Goal: Information Seeking & Learning: Check status

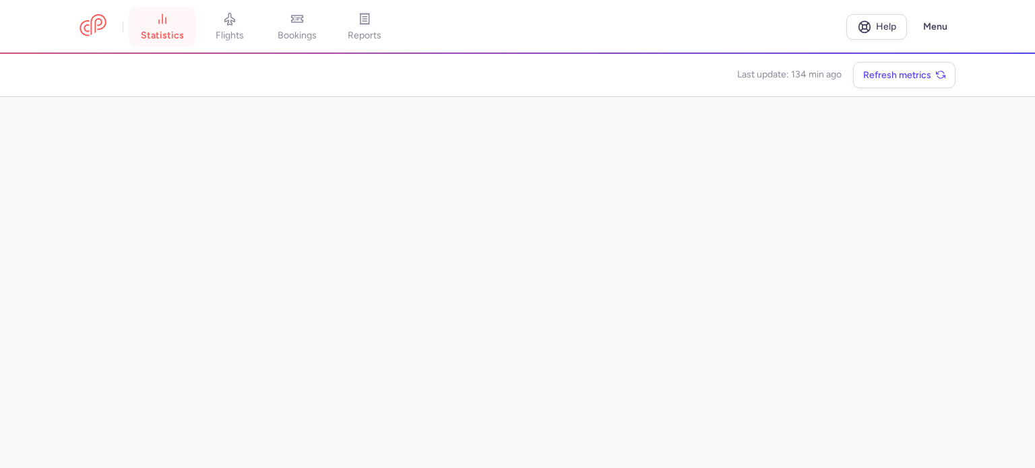
click at [170, 30] on span "statistics" at bounding box center [162, 36] width 43 height 12
click at [228, 27] on link "flights" at bounding box center [229, 27] width 67 height 30
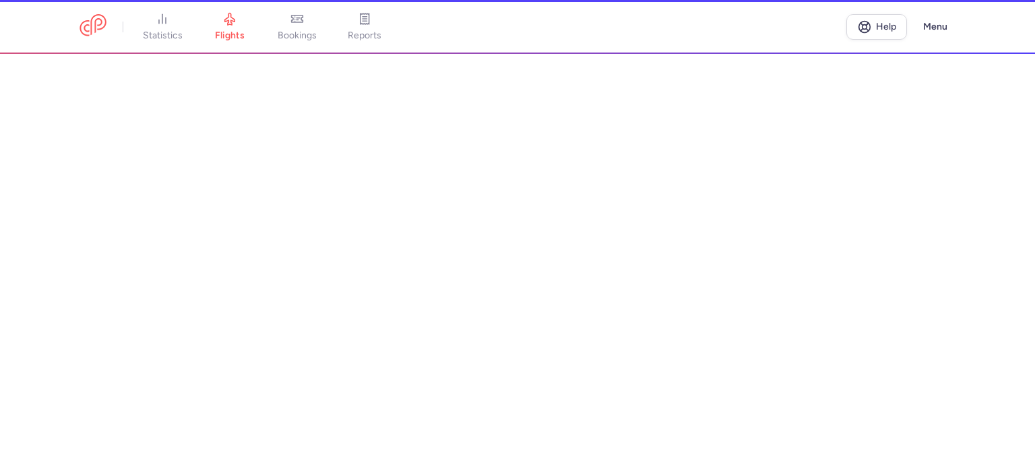
click at [173, 30] on li "statistics" at bounding box center [162, 27] width 67 height 30
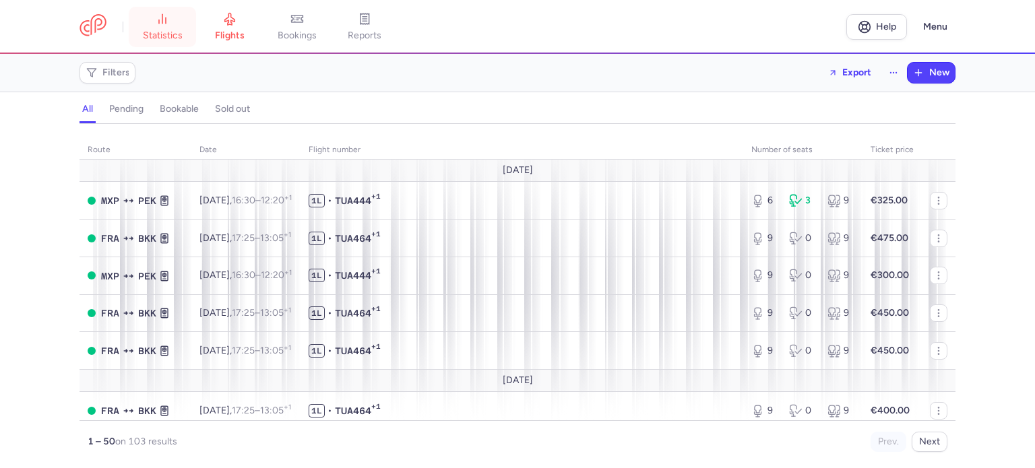
drag, startPoint x: 171, startPoint y: 34, endPoint x: 174, endPoint y: 43, distance: 10.0
click at [171, 34] on span "statistics" at bounding box center [163, 36] width 40 height 12
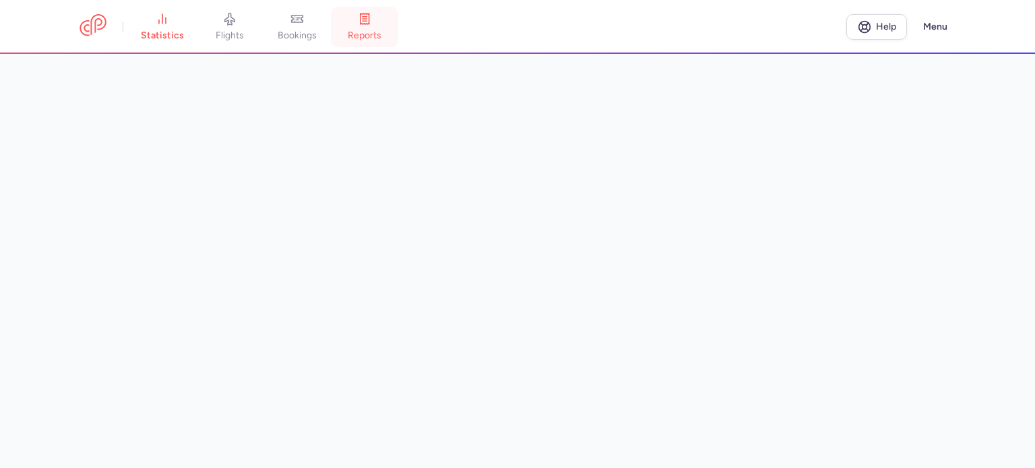
click at [377, 34] on span "reports" at bounding box center [365, 36] width 34 height 12
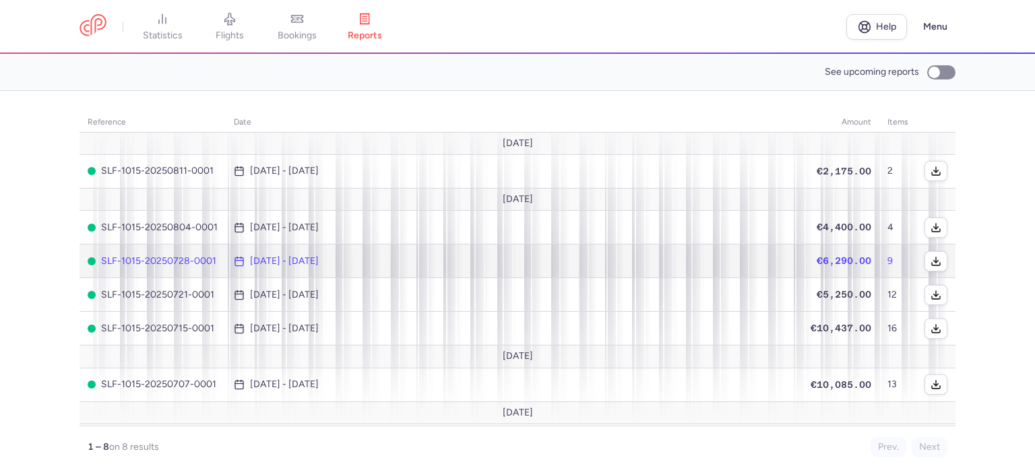
click at [868, 261] on td "€6,290.00" at bounding box center [840, 262] width 77 height 34
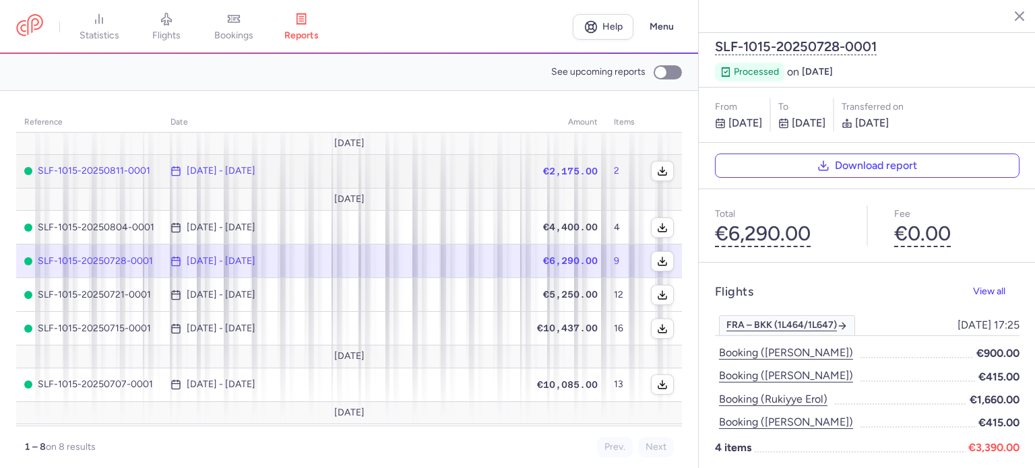
click at [387, 164] on td "[DATE] - [DATE]" at bounding box center [345, 171] width 366 height 34
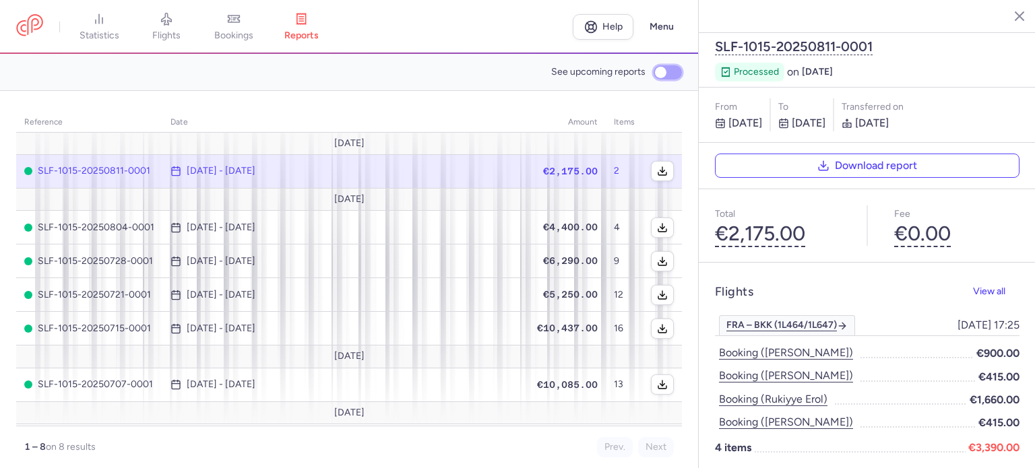
click at [668, 74] on input "See upcoming reports" at bounding box center [667, 72] width 28 height 14
checkbox input "true"
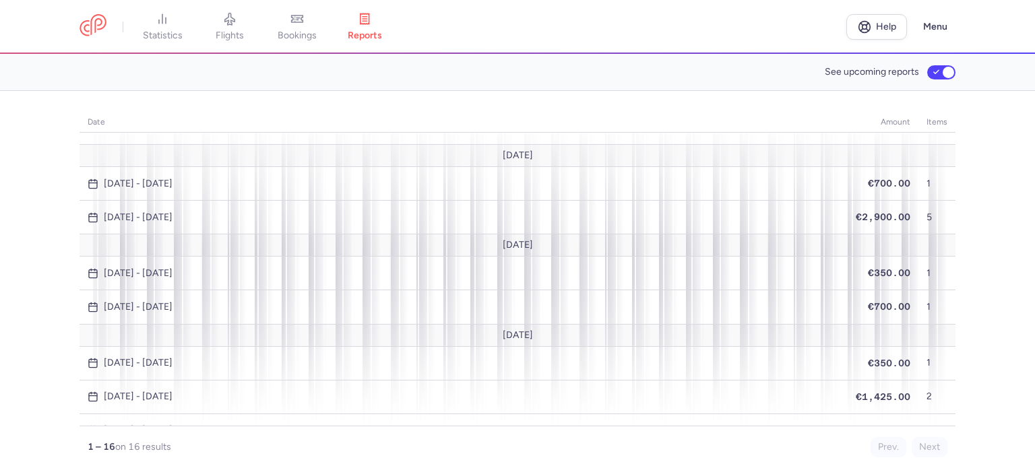
scroll to position [67, 0]
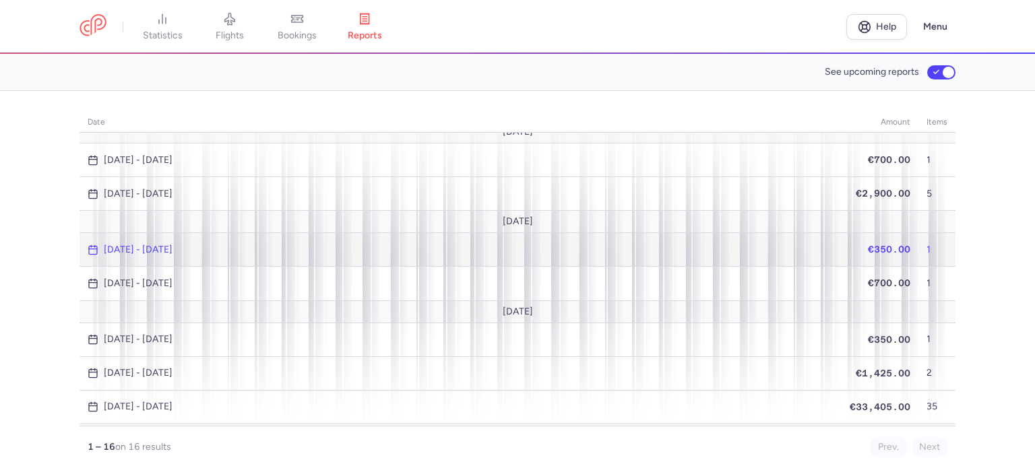
click at [515, 251] on span "[DATE] - [DATE]" at bounding box center [461, 250] width 746 height 11
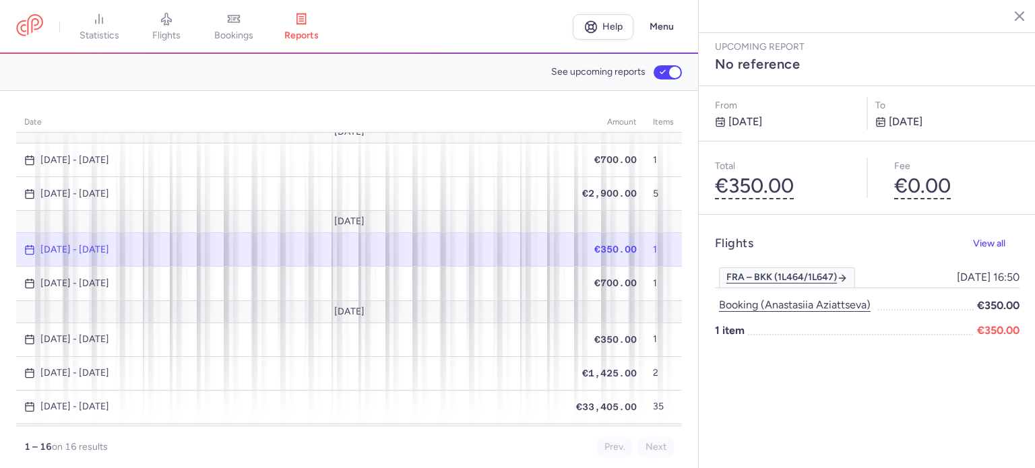
click at [811, 377] on div "Upcoming report No reference From [DATE] to [DATE] Total €350.00 Fee €0.00 Flig…" at bounding box center [867, 234] width 337 height 468
click at [850, 296] on button "Booking (anastasiia aziattseva)" at bounding box center [795, 305] width 160 height 18
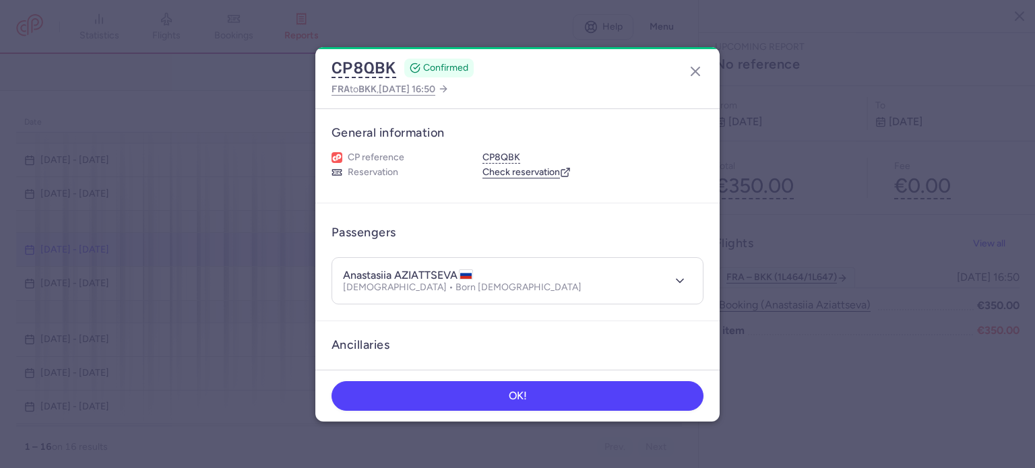
click at [423, 271] on h4 "anastasiia AZIATTSEVA" at bounding box center [408, 275] width 130 height 13
copy h4 "AZIATTSEVA"
click at [694, 67] on icon "button" at bounding box center [695, 71] width 16 height 16
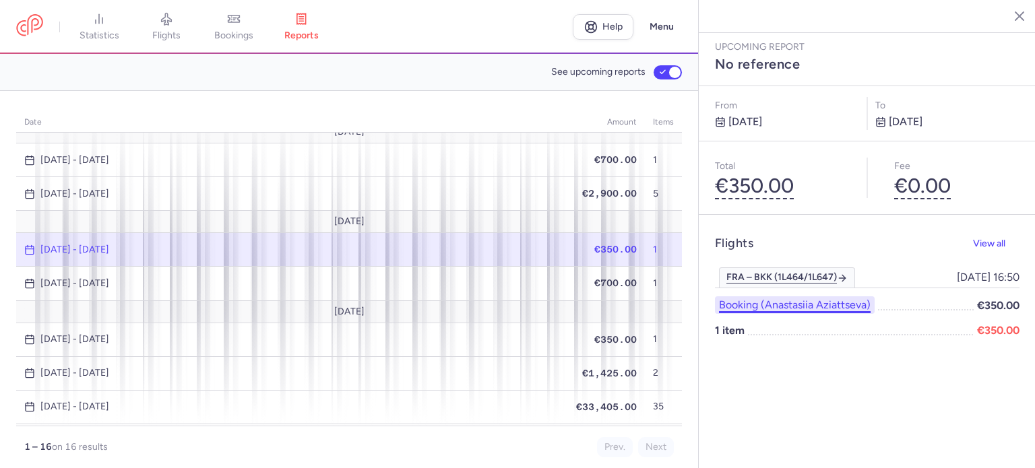
click at [781, 296] on button "Booking (anastasiia aziattseva)" at bounding box center [795, 305] width 160 height 18
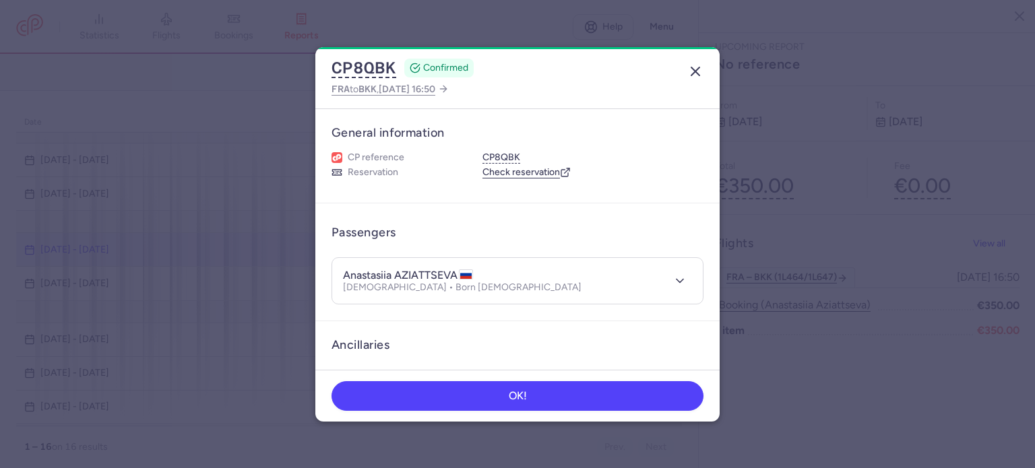
click at [698, 75] on icon "button" at bounding box center [695, 71] width 16 height 16
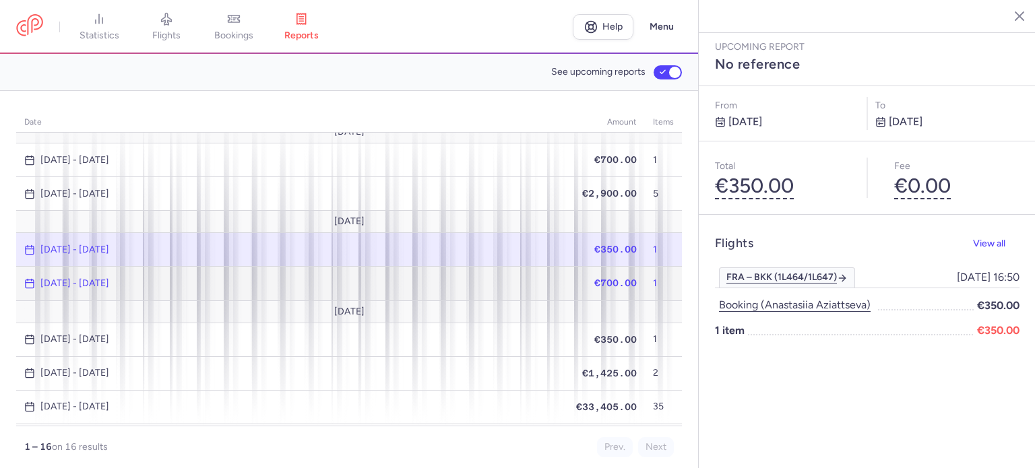
click at [204, 278] on span "[DATE] - [DATE]" at bounding box center [292, 283] width 536 height 11
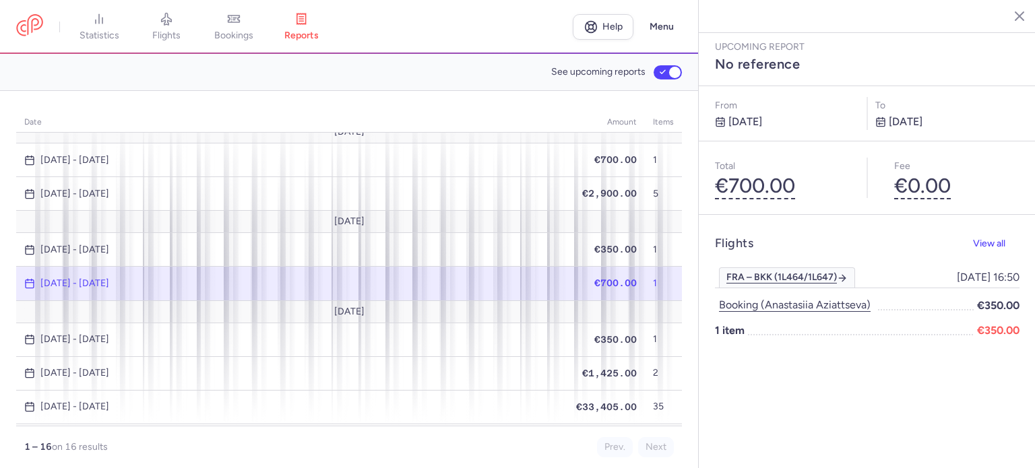
click at [470, 283] on span "[DATE] - [DATE]" at bounding box center [292, 283] width 536 height 11
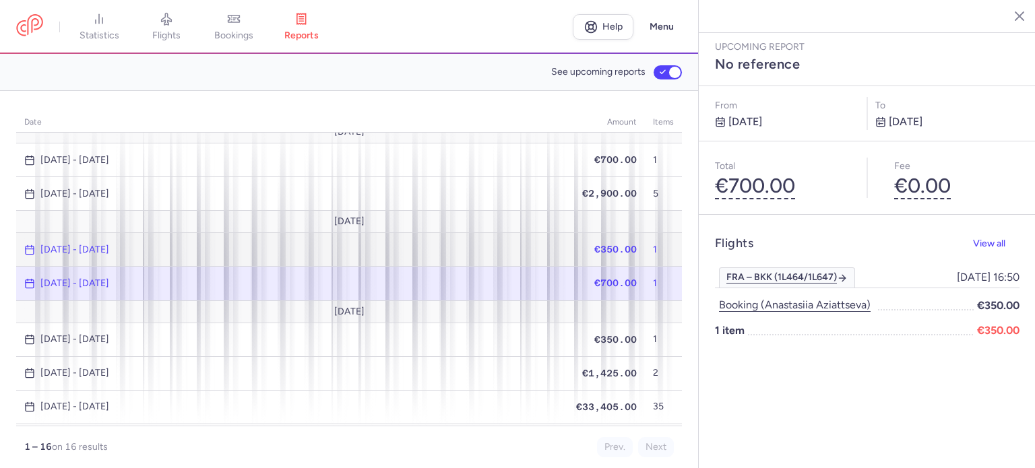
click at [471, 252] on td "[DATE] - [DATE]" at bounding box center [292, 250] width 552 height 34
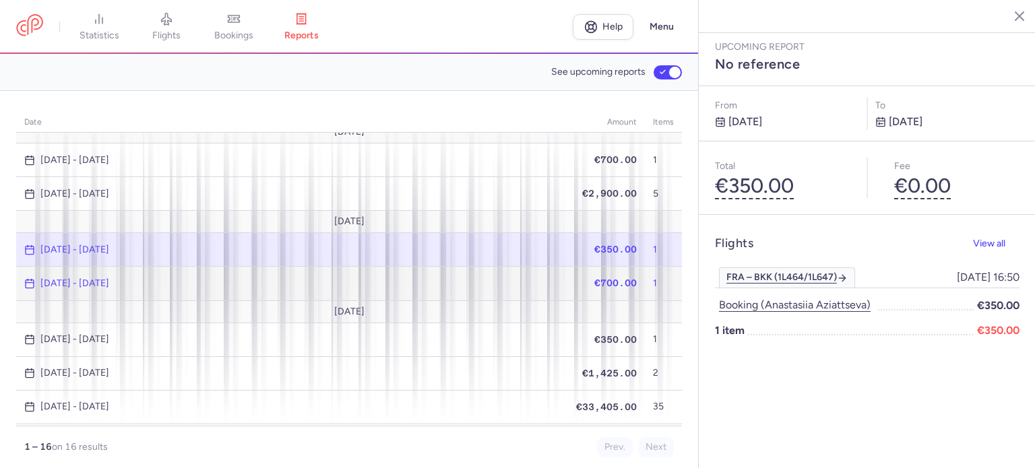
click at [469, 279] on span "[DATE] - [DATE]" at bounding box center [292, 283] width 536 height 11
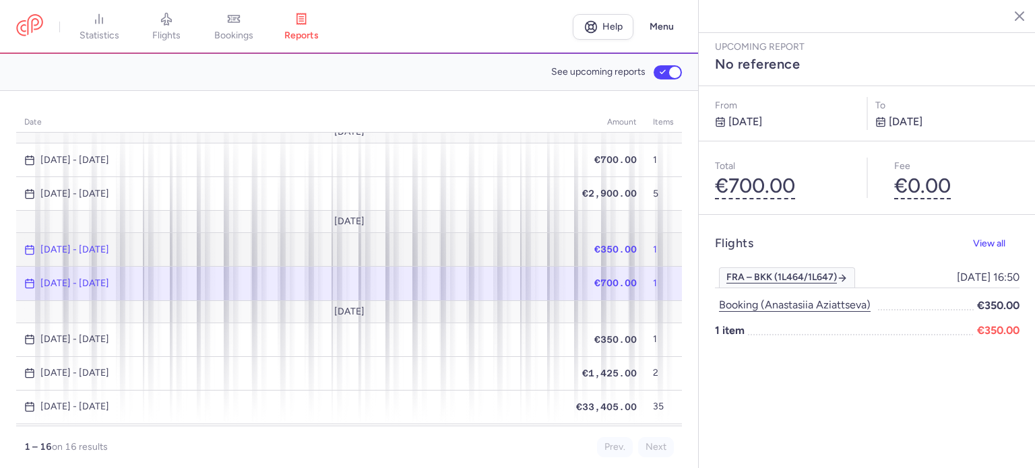
click at [472, 247] on span "[DATE] - [DATE]" at bounding box center [292, 250] width 536 height 11
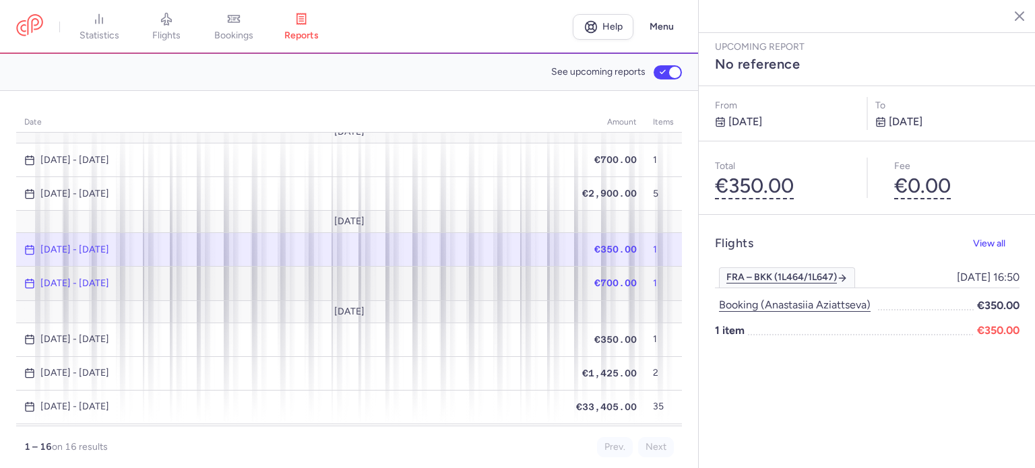
click at [434, 284] on span "[DATE] - [DATE]" at bounding box center [292, 283] width 536 height 11
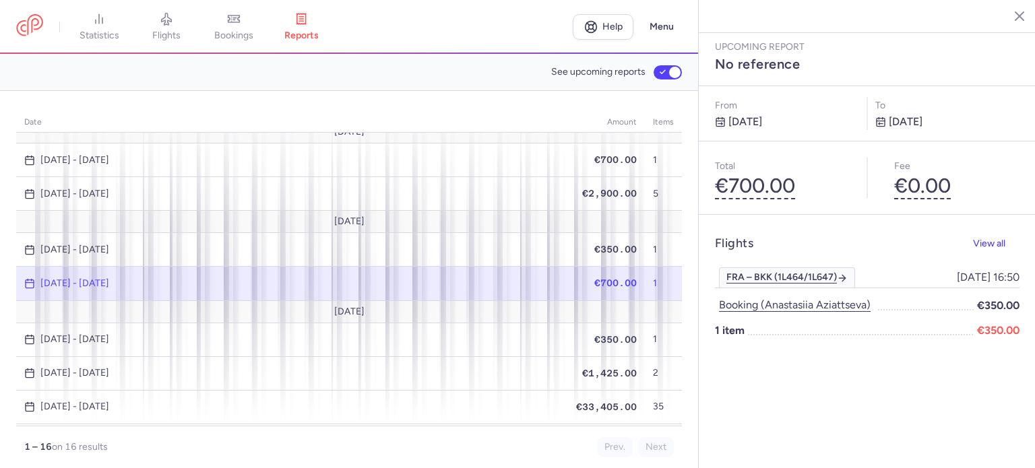
click at [444, 281] on span "[DATE] - [DATE]" at bounding box center [292, 283] width 536 height 11
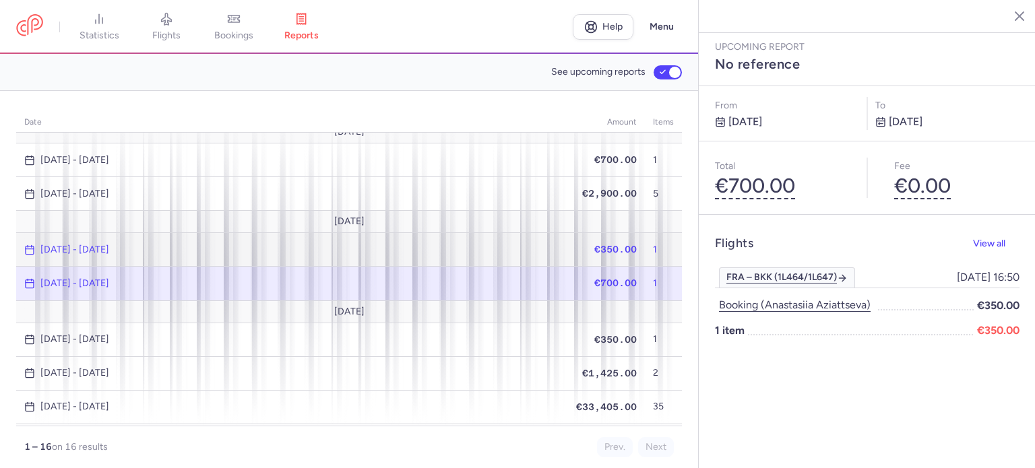
click at [442, 245] on span "[DATE] - [DATE]" at bounding box center [292, 250] width 536 height 11
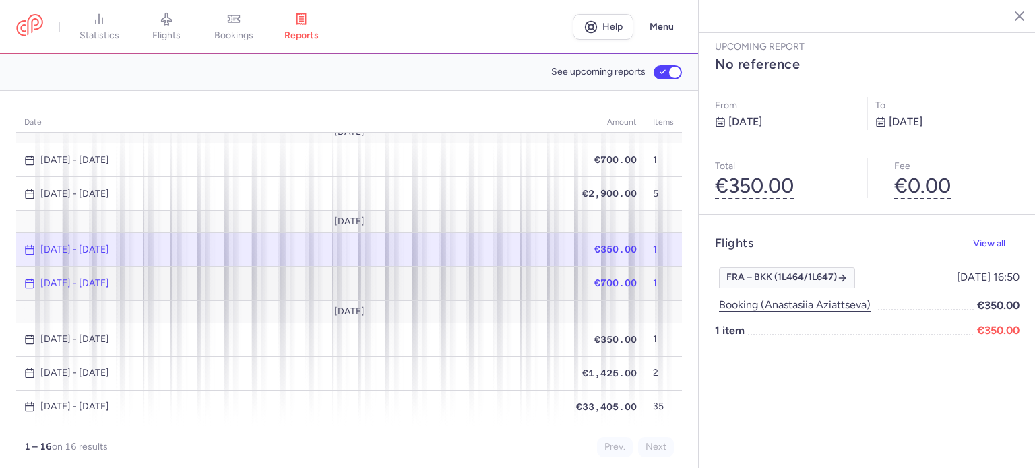
click at [428, 282] on span "[DATE] - [DATE]" at bounding box center [292, 283] width 536 height 11
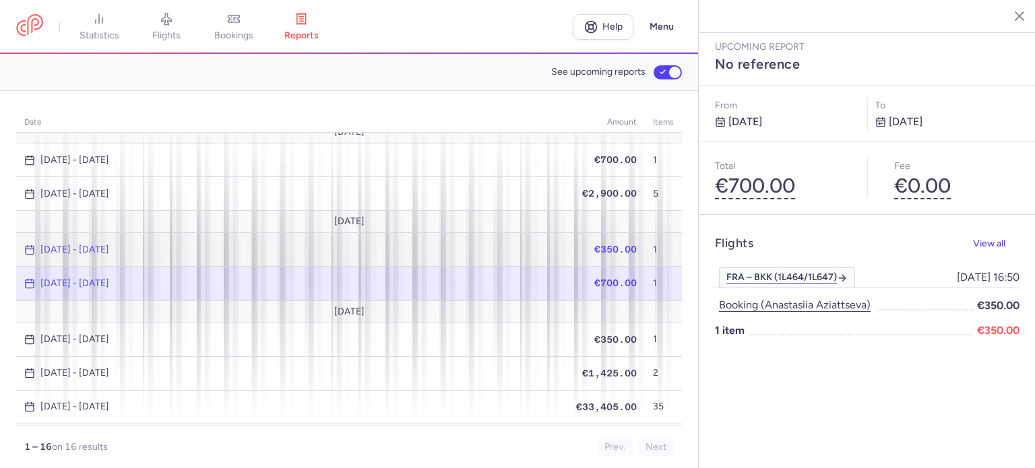
click at [428, 253] on td "[DATE] - [DATE]" at bounding box center [292, 250] width 552 height 34
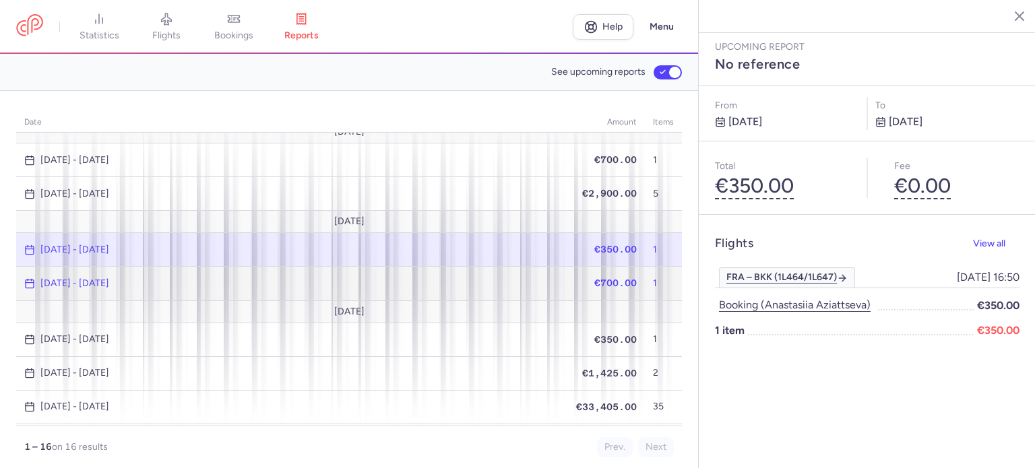
click at [419, 291] on td "[DATE] - [DATE]" at bounding box center [292, 284] width 552 height 34
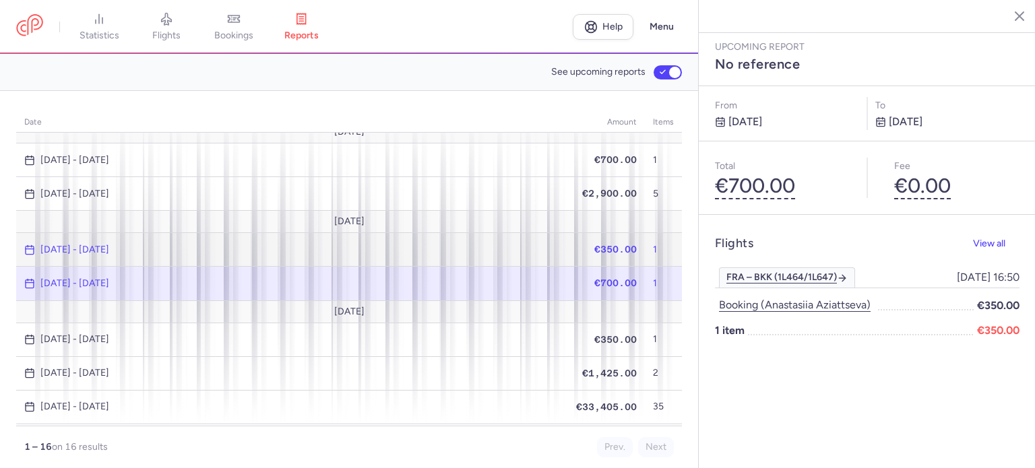
click at [429, 257] on td "[DATE] - [DATE]" at bounding box center [292, 250] width 552 height 34
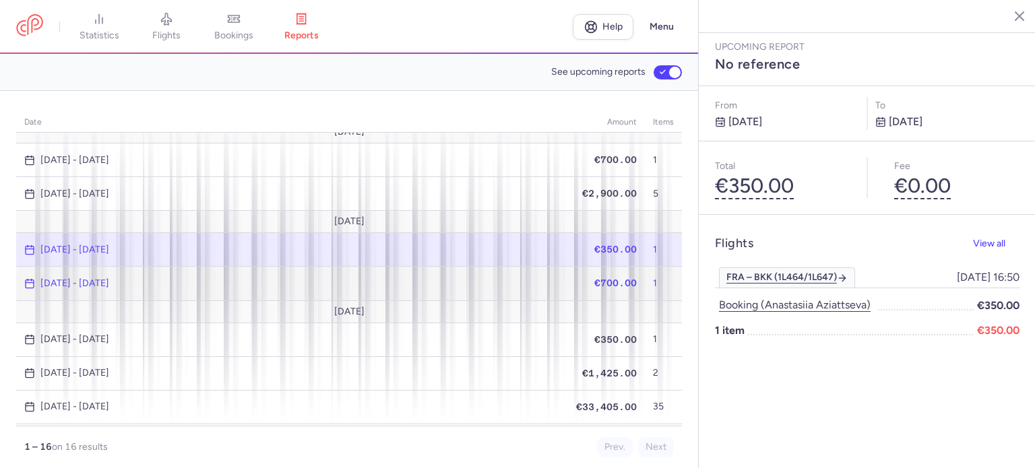
click at [418, 294] on td "[DATE] - [DATE]" at bounding box center [292, 284] width 552 height 34
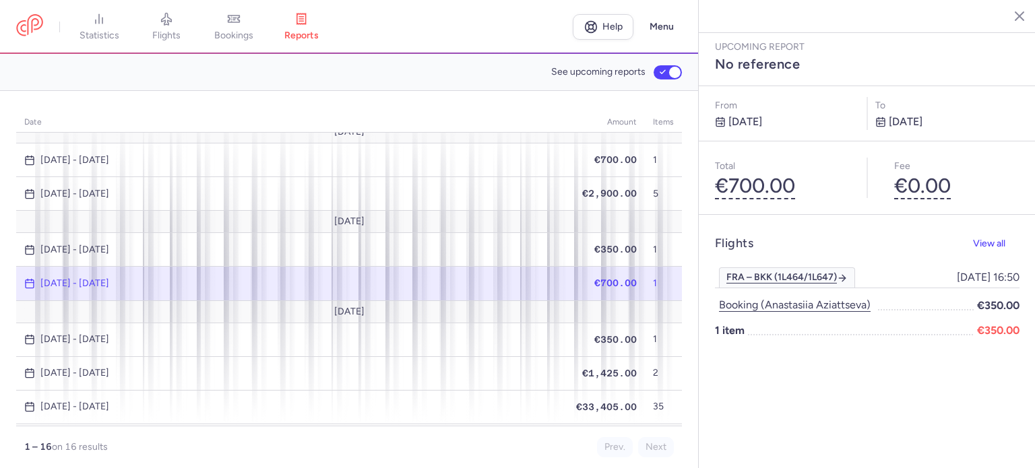
click at [645, 295] on td "[DATE] - [DATE]" at bounding box center [663, 284] width 37 height 34
click at [749, 296] on button "Booking (anastasiia aziattseva)" at bounding box center [795, 305] width 160 height 18
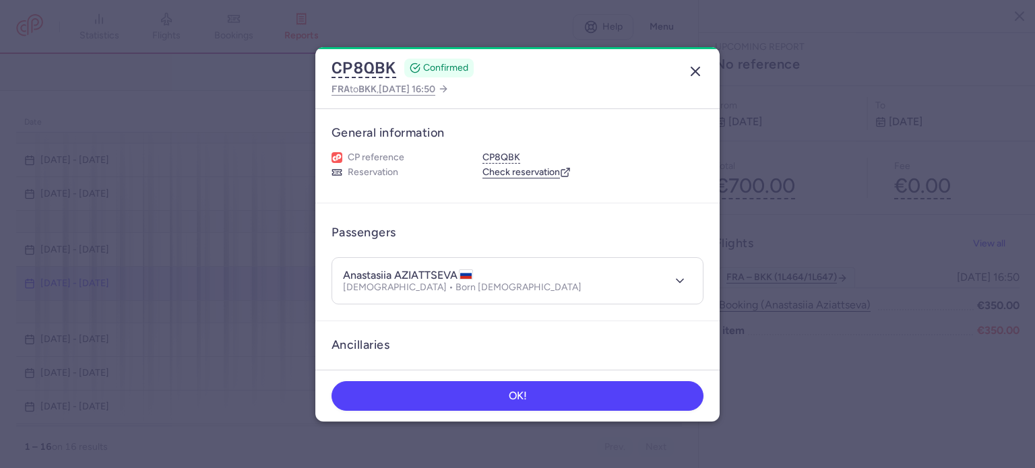
click at [694, 75] on icon "button" at bounding box center [695, 71] width 16 height 16
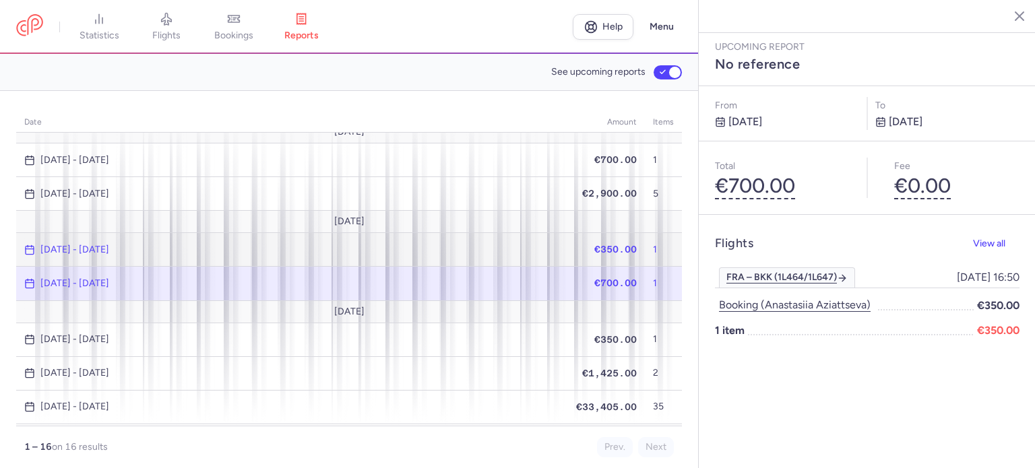
click at [498, 261] on td "[DATE] - [DATE]" at bounding box center [292, 250] width 552 height 34
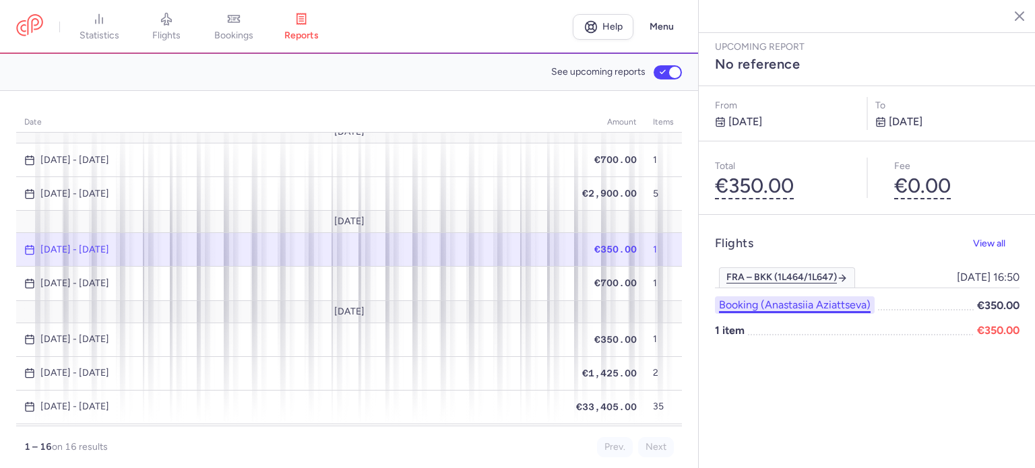
click at [748, 296] on button "Booking (anastasiia aziattseva)" at bounding box center [795, 305] width 160 height 18
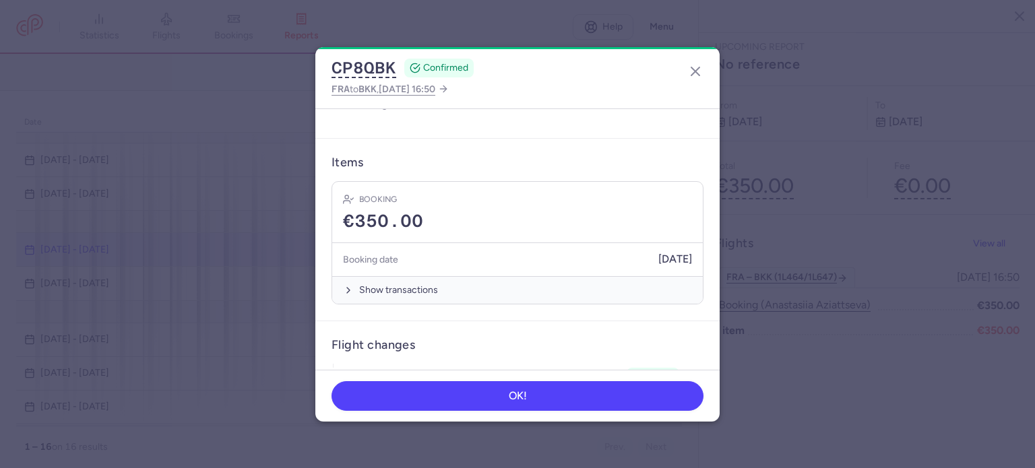
scroll to position [385, 0]
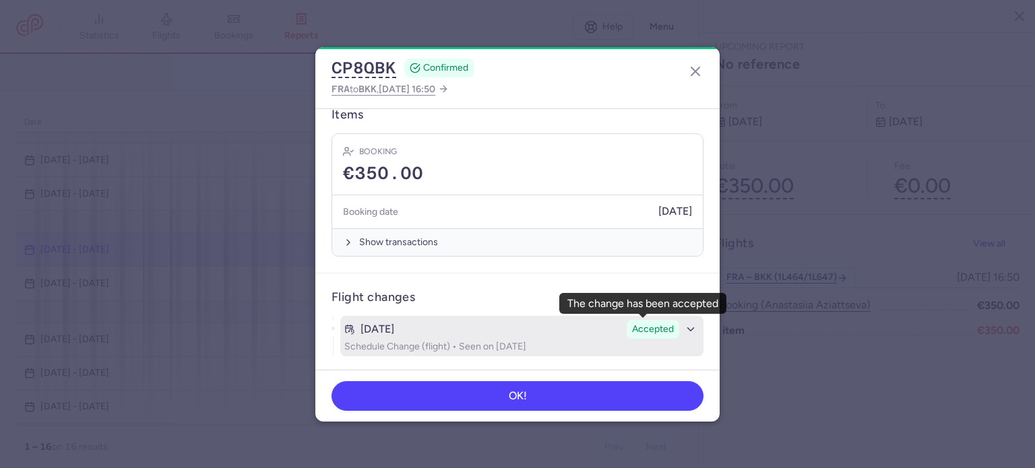
click at [661, 331] on span "Accepted" at bounding box center [653, 329] width 42 height 13
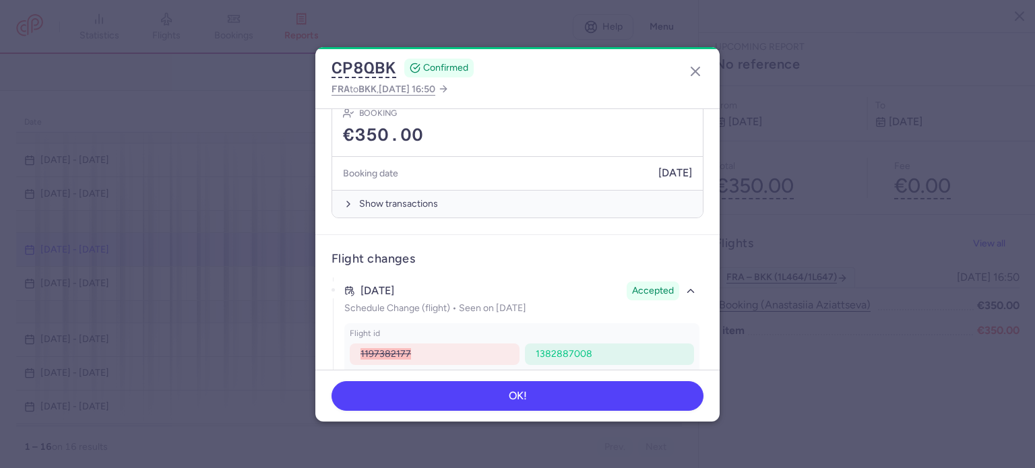
scroll to position [485, 0]
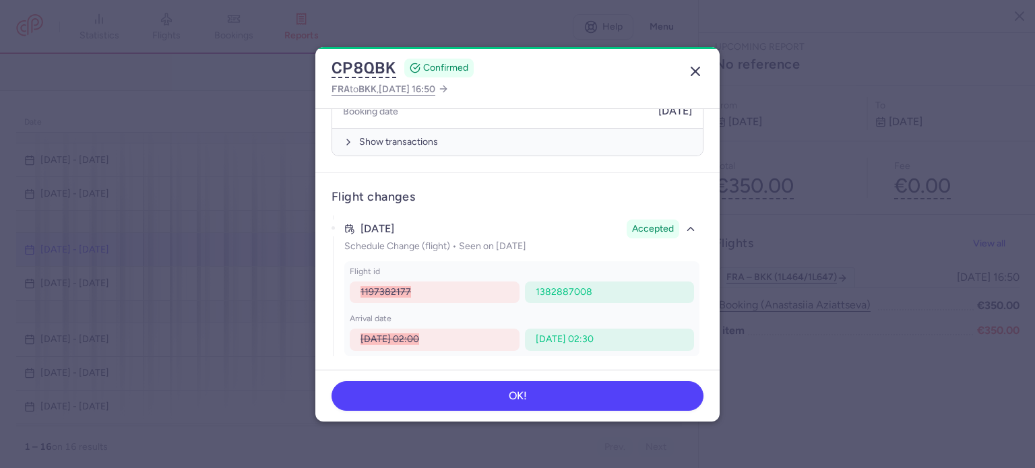
click at [700, 75] on icon "button" at bounding box center [695, 71] width 16 height 16
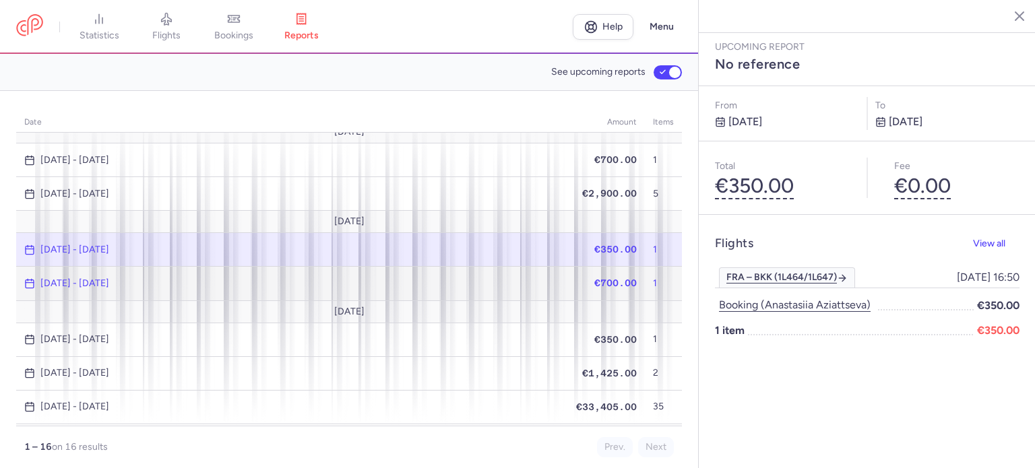
click at [513, 287] on td "[DATE] - [DATE]" at bounding box center [292, 284] width 552 height 34
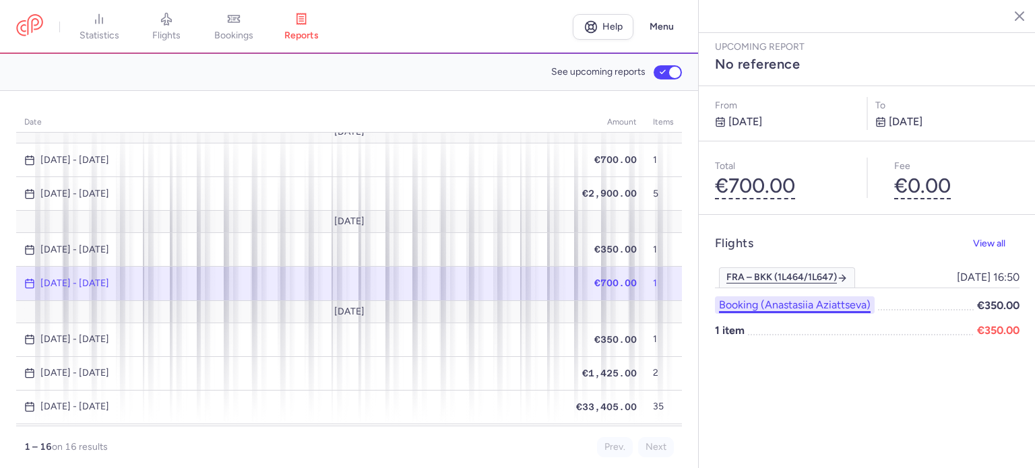
click at [750, 296] on button "Booking (anastasiia aziattseva)" at bounding box center [795, 305] width 160 height 18
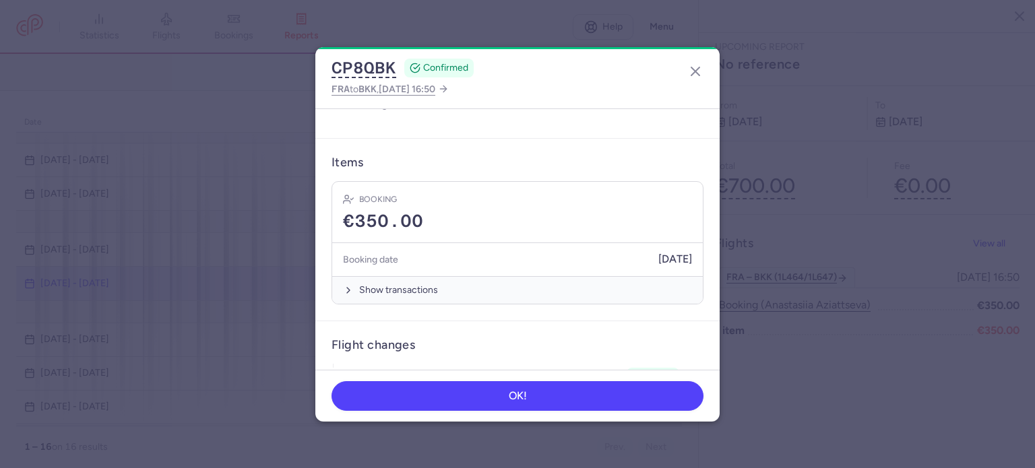
scroll to position [385, 0]
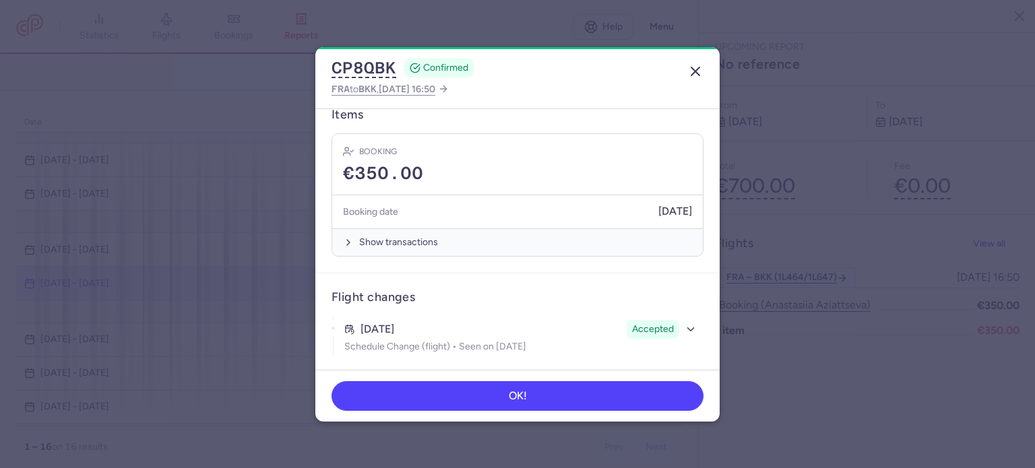
click at [693, 74] on icon "button" at bounding box center [695, 71] width 16 height 16
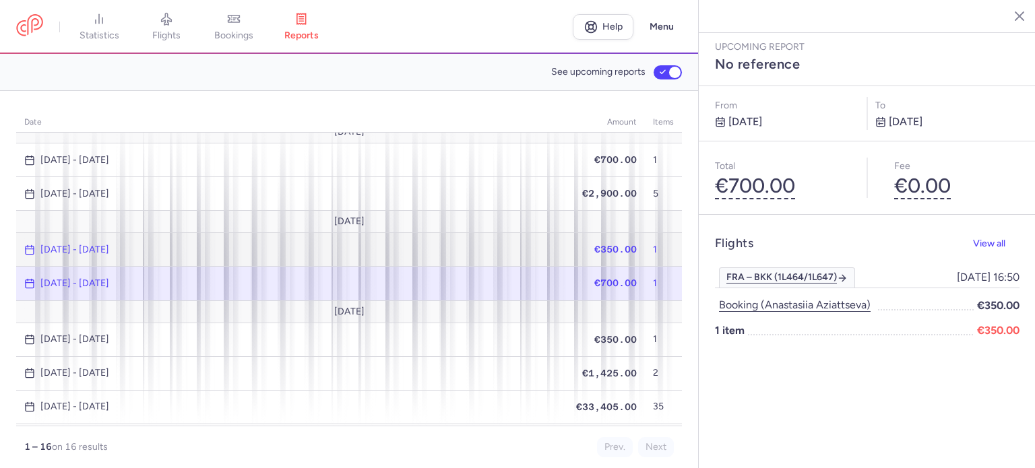
click at [536, 254] on td "[DATE] - [DATE]" at bounding box center [292, 250] width 552 height 34
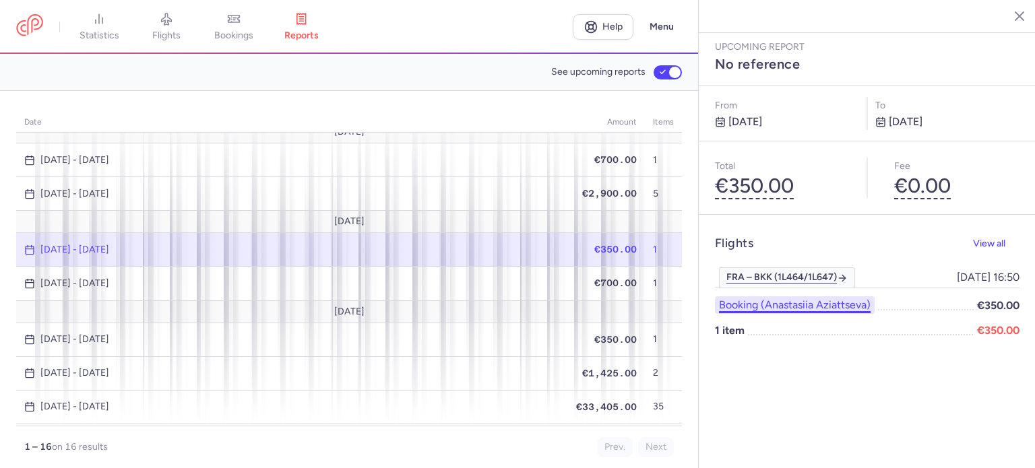
click at [760, 296] on button "Booking (anastasiia aziattseva)" at bounding box center [795, 305] width 160 height 18
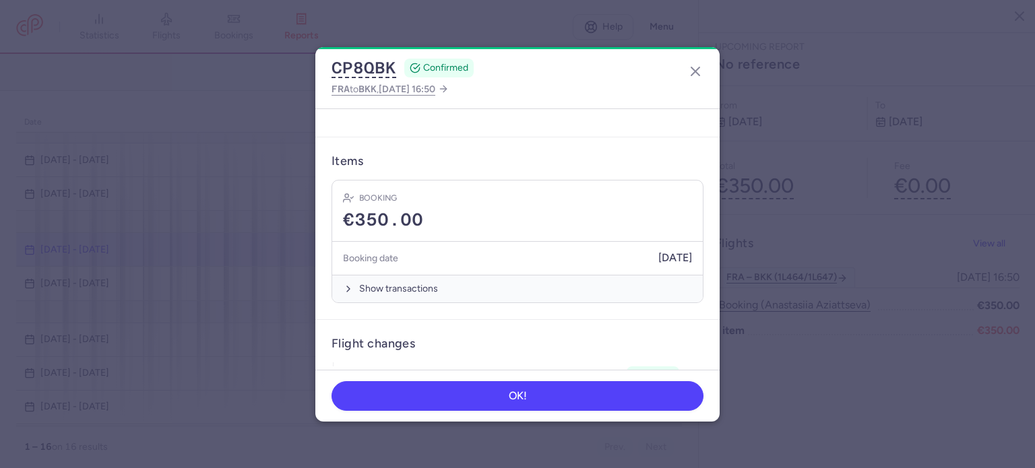
scroll to position [385, 0]
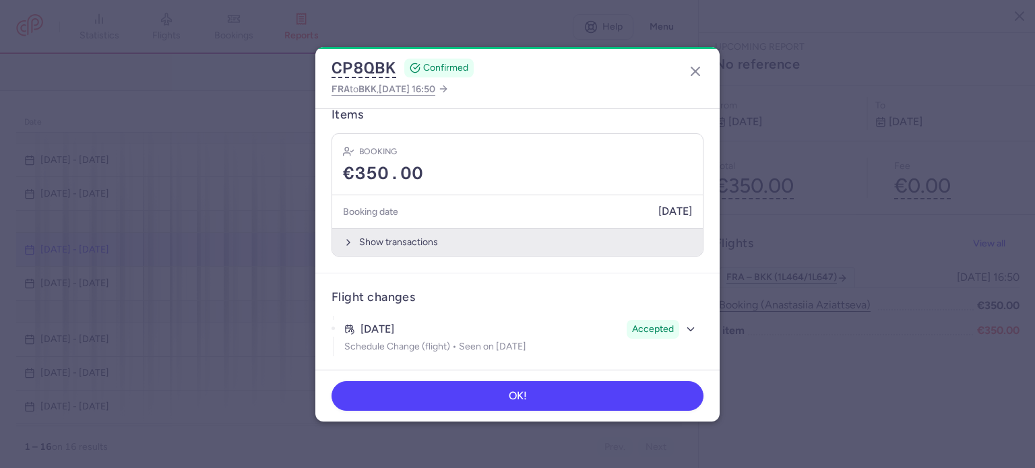
click at [542, 246] on button "Show transactions" at bounding box center [517, 242] width 370 height 28
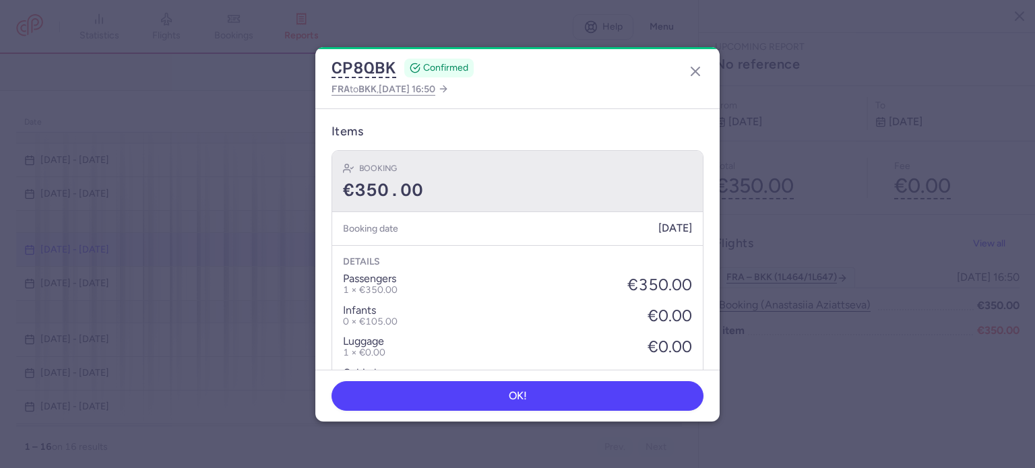
scroll to position [115, 0]
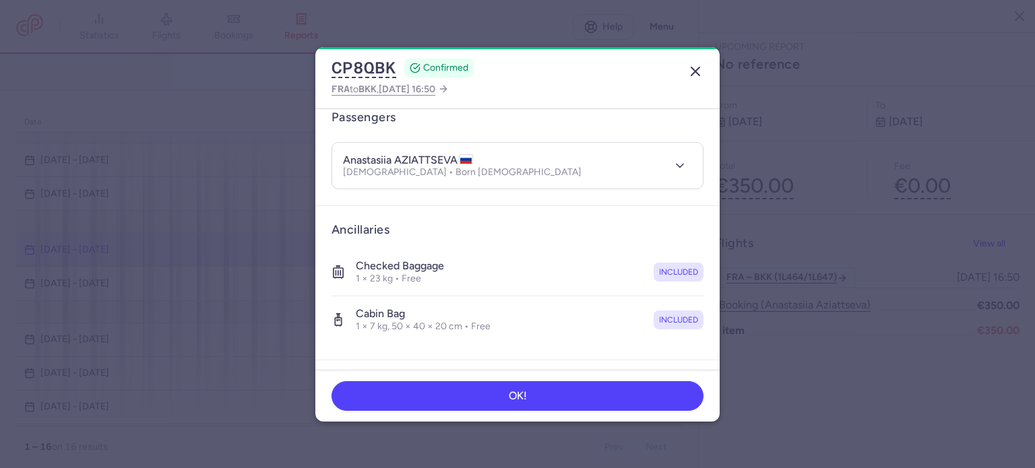
click at [695, 69] on icon "button" at bounding box center [695, 71] width 16 height 16
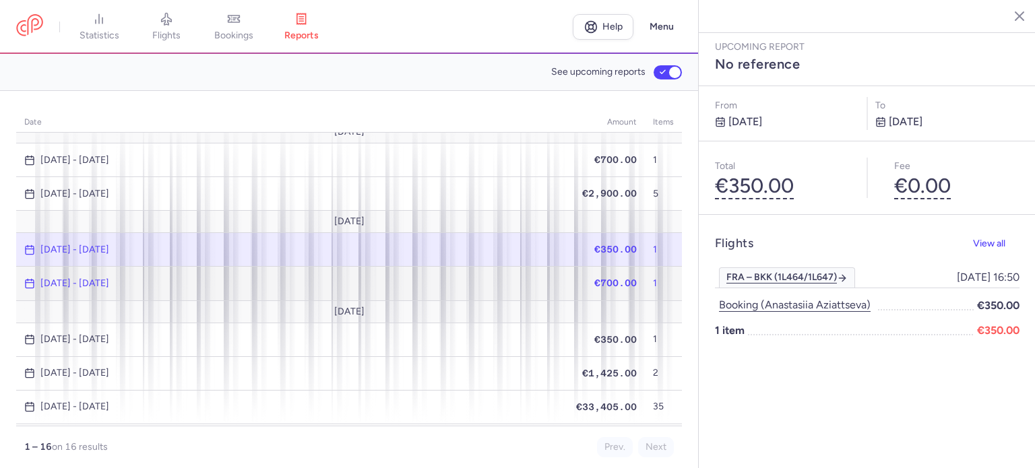
click at [423, 278] on span "[DATE] - [DATE]" at bounding box center [292, 283] width 536 height 11
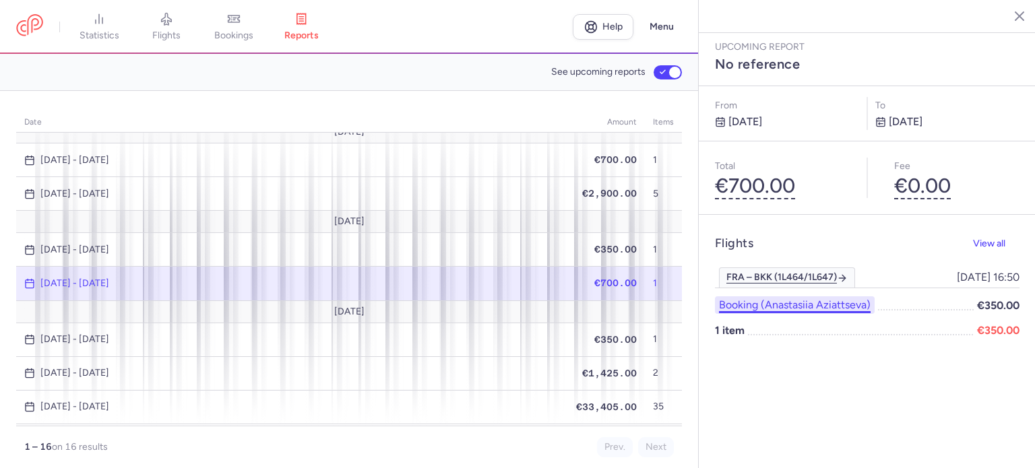
click at [771, 296] on button "Booking (anastasiia aziattseva)" at bounding box center [795, 305] width 160 height 18
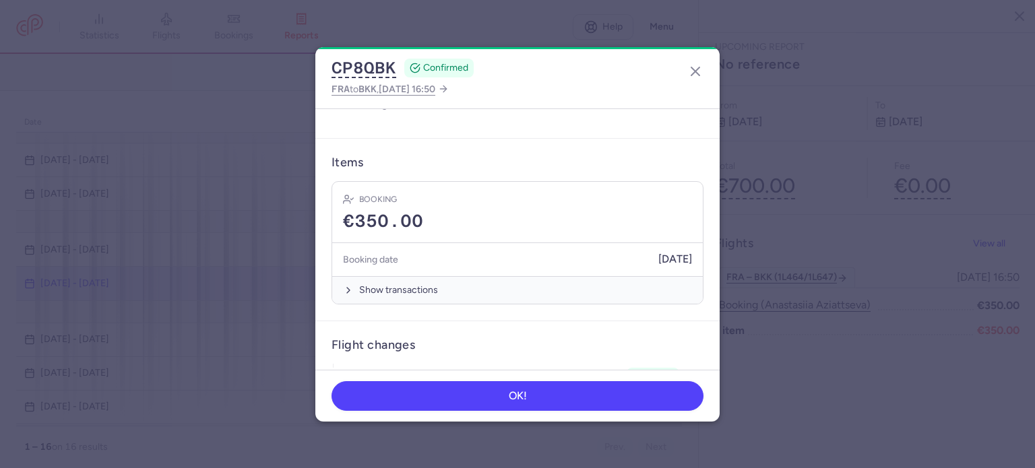
scroll to position [385, 0]
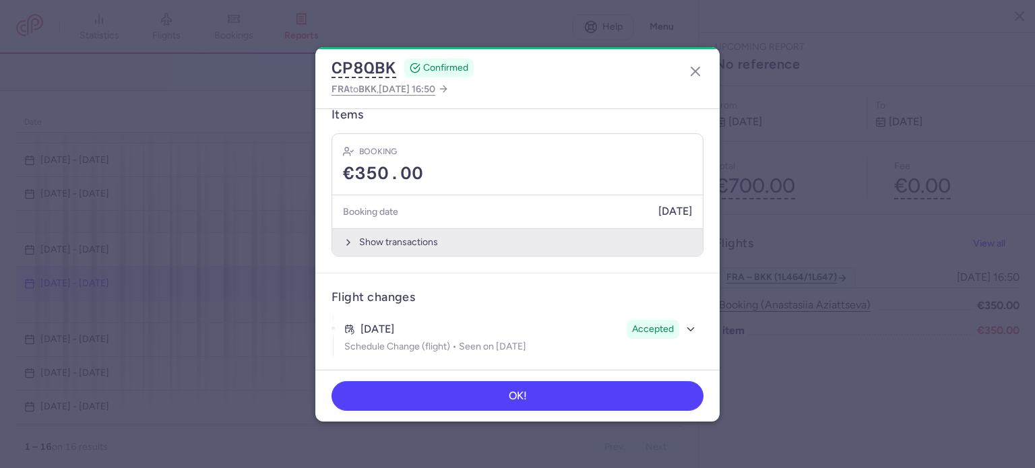
click at [562, 241] on button "Show transactions" at bounding box center [517, 242] width 370 height 28
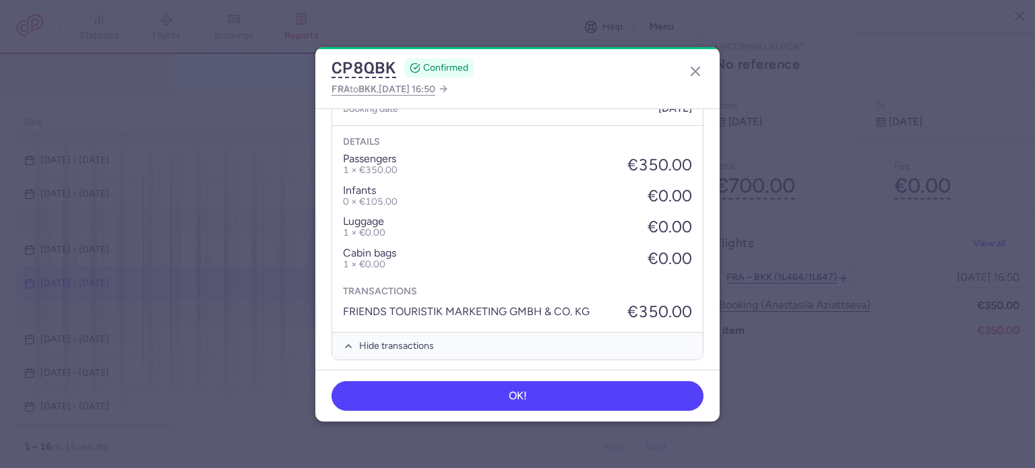
scroll to position [519, 0]
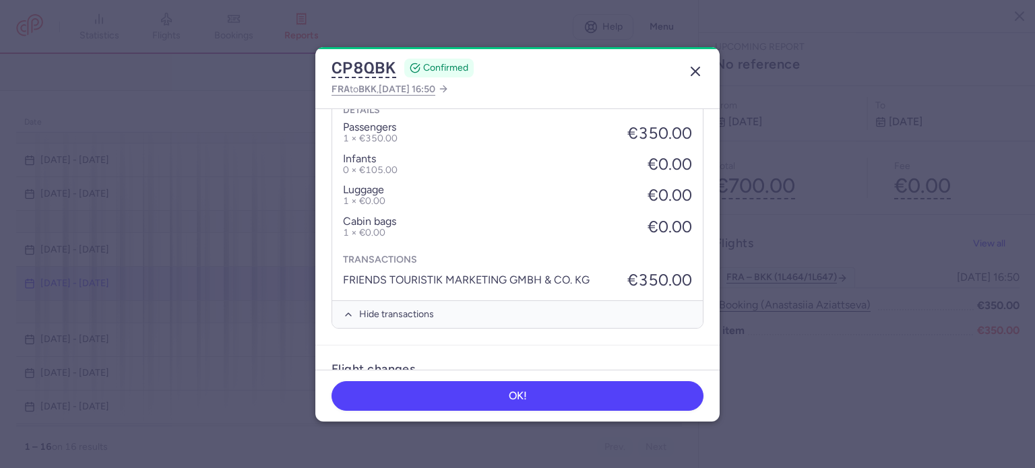
click at [703, 63] on button "button" at bounding box center [695, 72] width 22 height 22
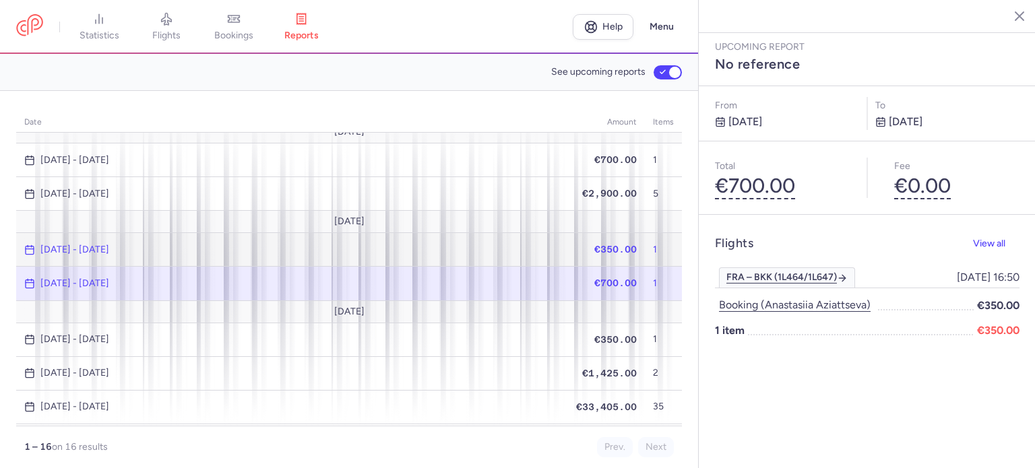
click at [533, 255] on td "[DATE] - [DATE]" at bounding box center [292, 250] width 552 height 34
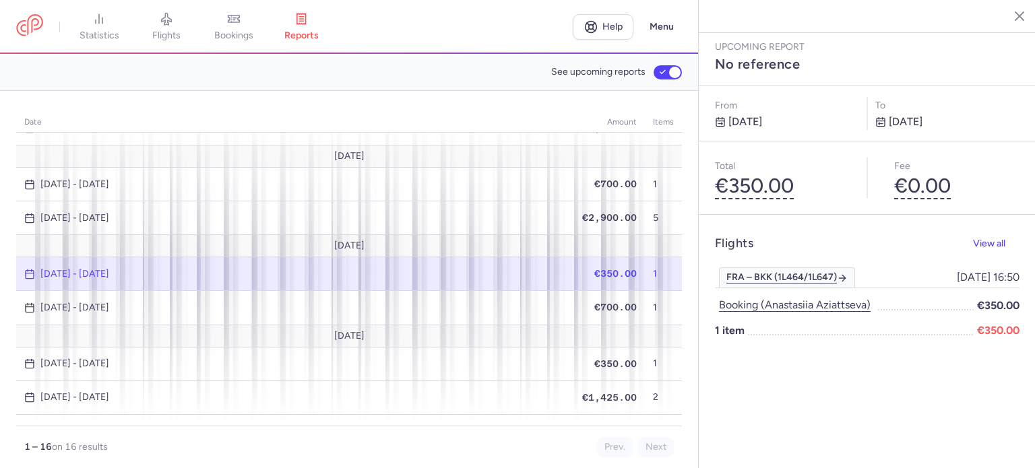
scroll to position [67, 0]
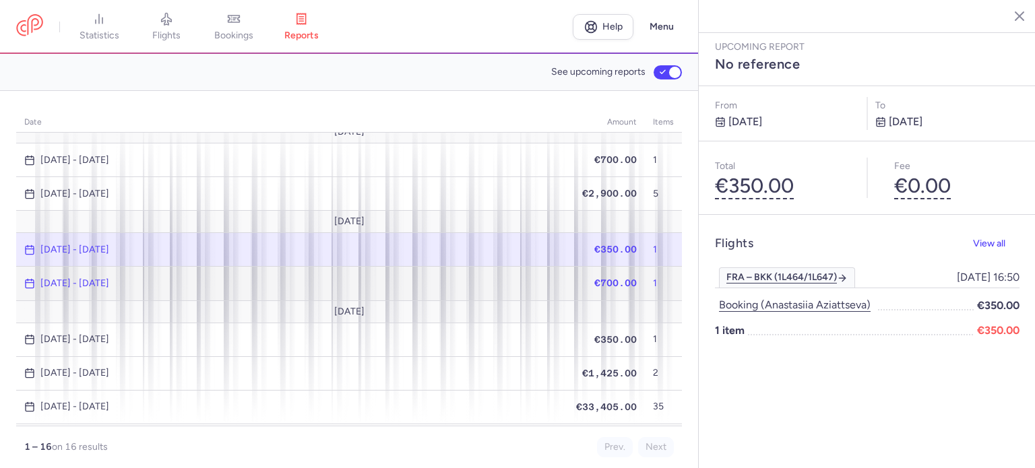
click at [490, 278] on span "[DATE] - [DATE]" at bounding box center [292, 283] width 536 height 11
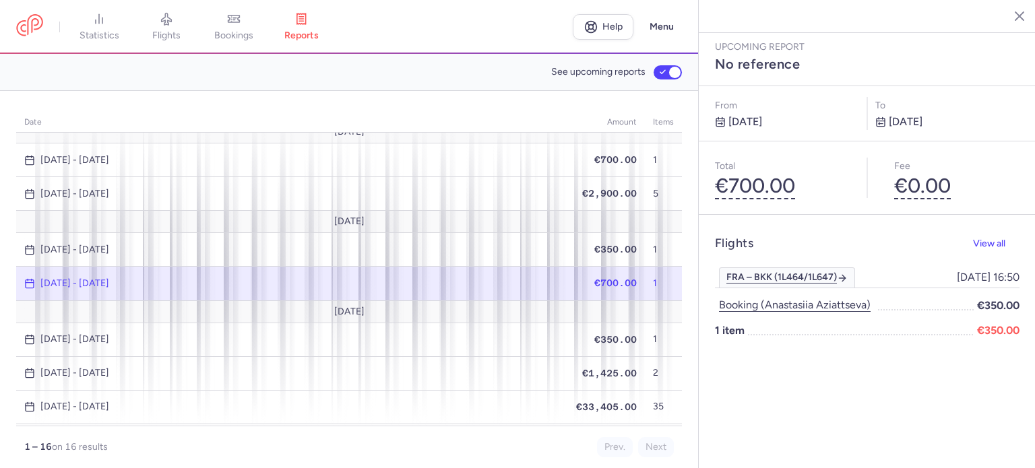
click at [490, 278] on span "[DATE] - [DATE]" at bounding box center [292, 283] width 536 height 11
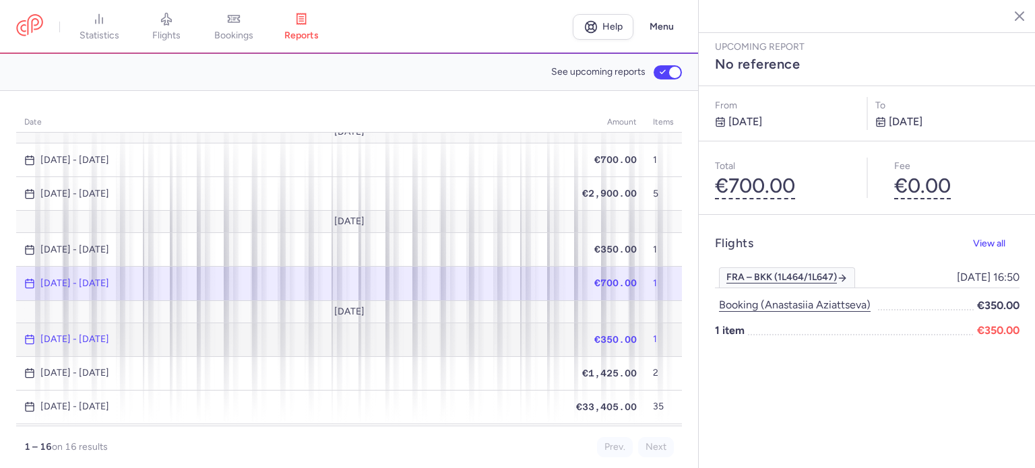
click at [466, 339] on span "[DATE] - [DATE]" at bounding box center [292, 339] width 536 height 11
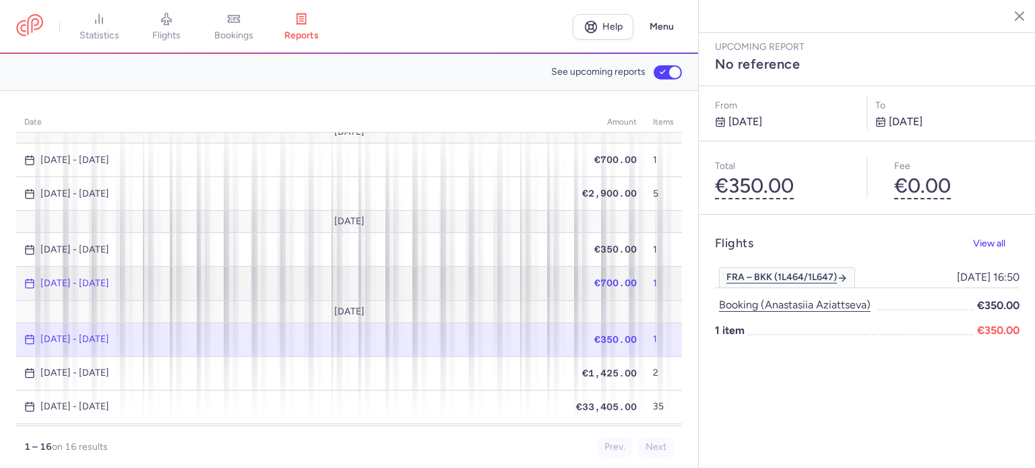
click at [479, 287] on td "[DATE] - [DATE]" at bounding box center [292, 284] width 552 height 34
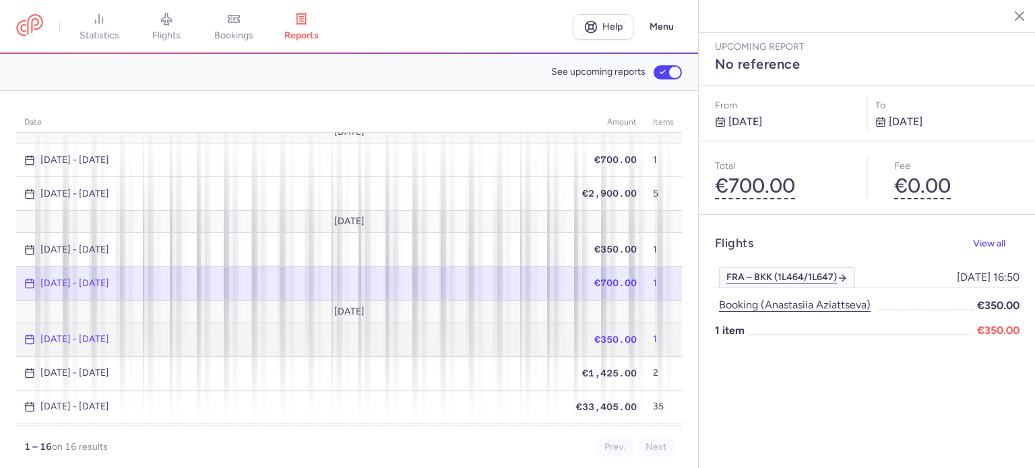
click at [467, 344] on td "[DATE] - [DATE]" at bounding box center [292, 340] width 552 height 34
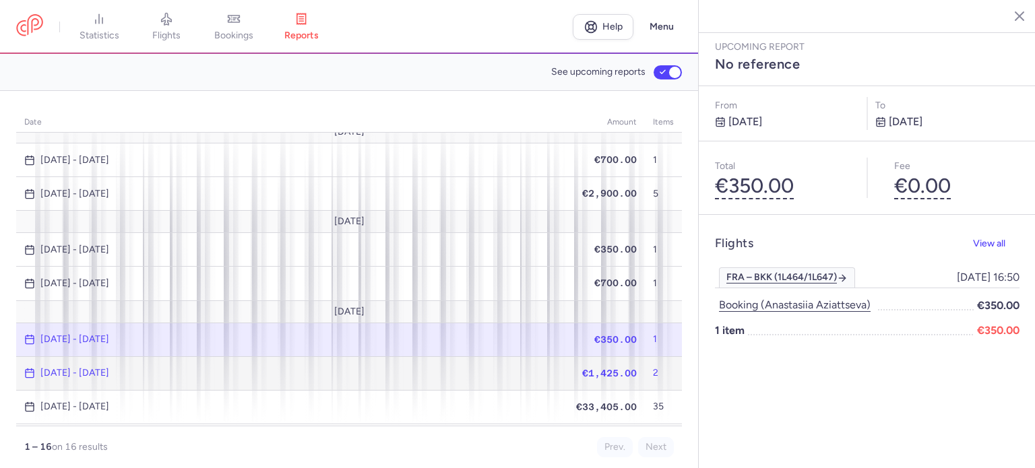
click at [461, 370] on span "[DATE] - [DATE]" at bounding box center [292, 373] width 536 height 11
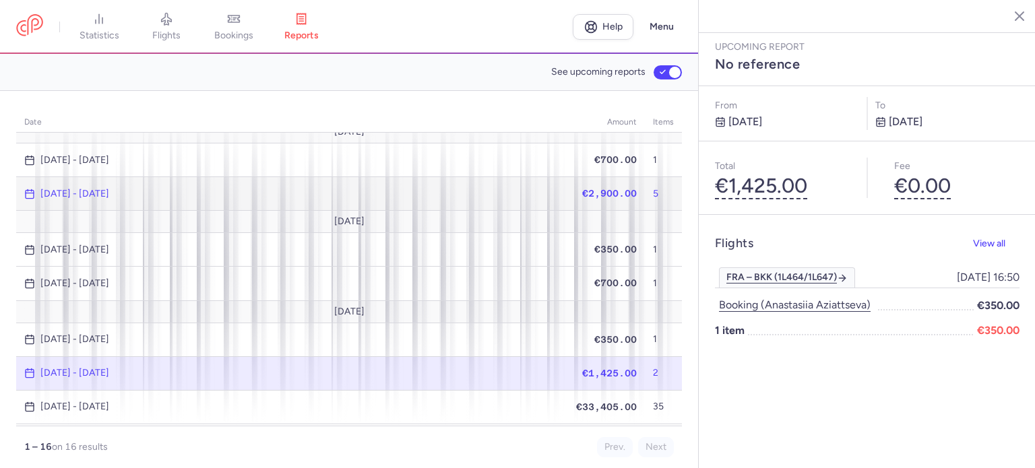
click at [497, 201] on td "[DATE] - [DATE]" at bounding box center [292, 194] width 552 height 34
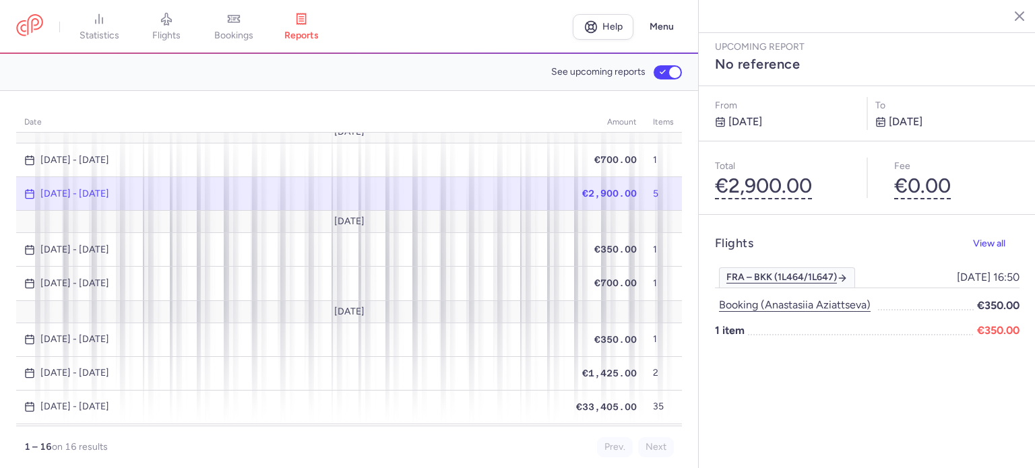
click at [467, 301] on td "[DATE]" at bounding box center [349, 311] width 666 height 22
click at [465, 309] on td "[DATE]" at bounding box center [349, 311] width 666 height 22
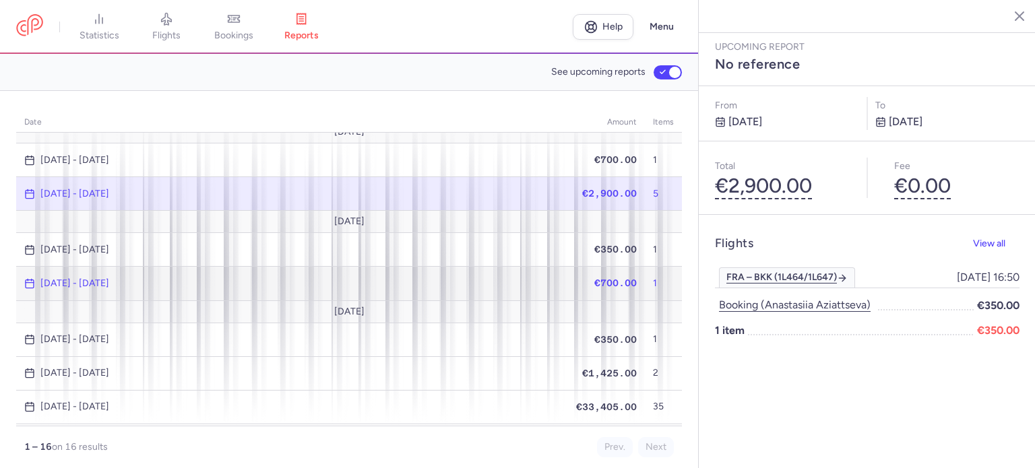
click at [472, 278] on span "[DATE] - [DATE]" at bounding box center [292, 283] width 536 height 11
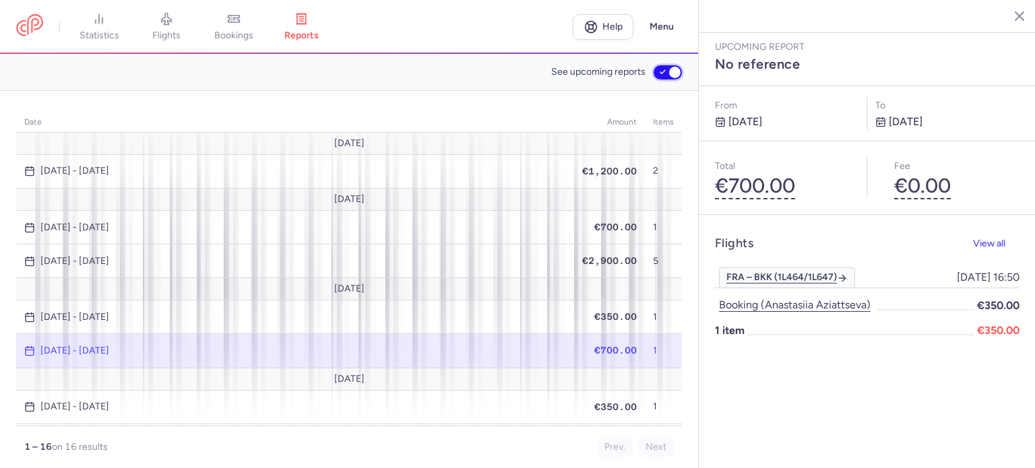
click at [671, 69] on input "See upcoming reports" at bounding box center [667, 72] width 28 height 14
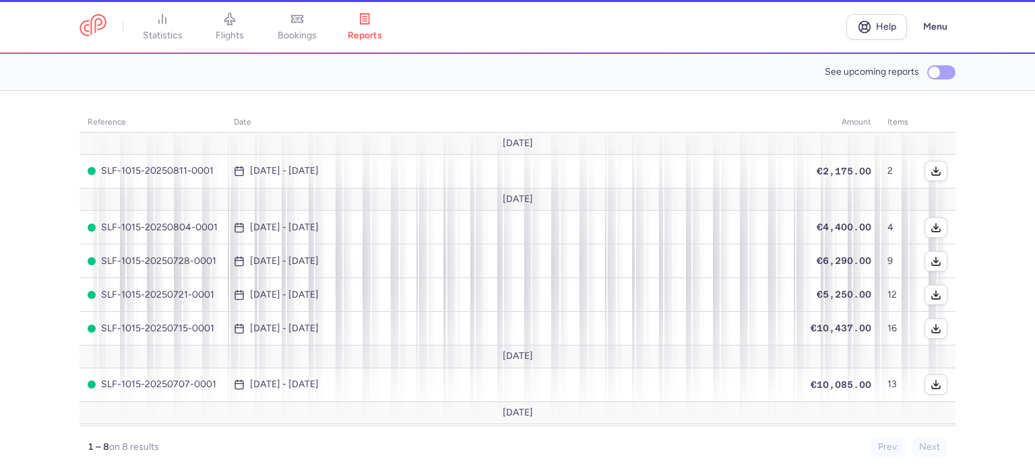
click at [671, 69] on div "See upcoming reports" at bounding box center [517, 72] width 876 height 20
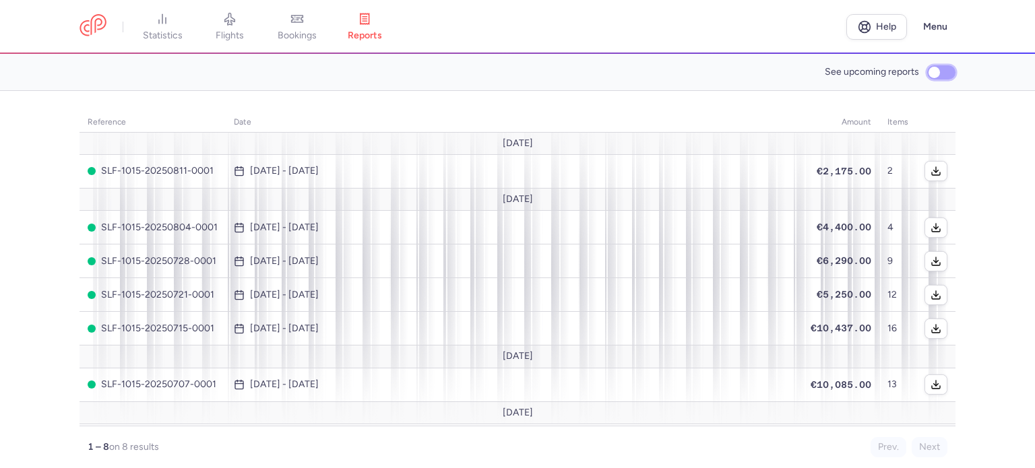
click at [930, 69] on input "See upcoming reports" at bounding box center [941, 72] width 28 height 14
checkbox input "true"
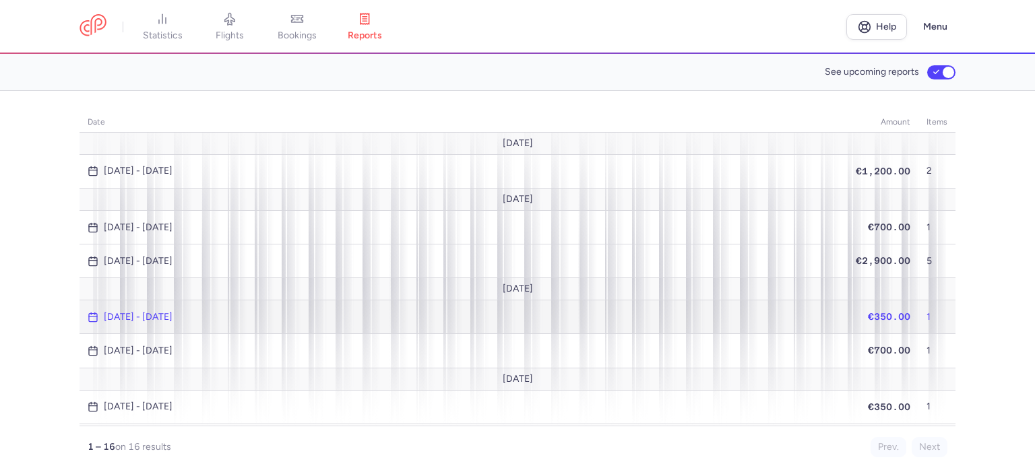
click at [488, 324] on td "[DATE] - [DATE]" at bounding box center [460, 317] width 762 height 34
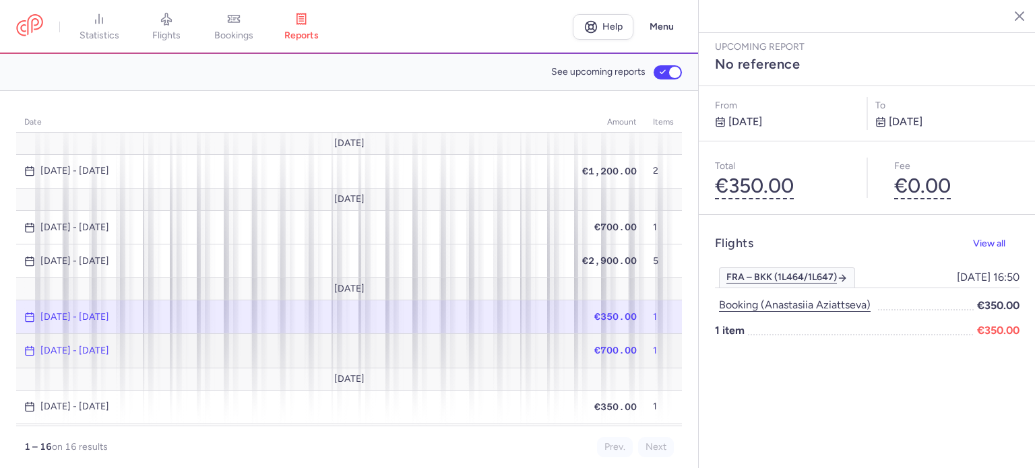
click at [447, 347] on span "[DATE] - [DATE]" at bounding box center [292, 351] width 536 height 11
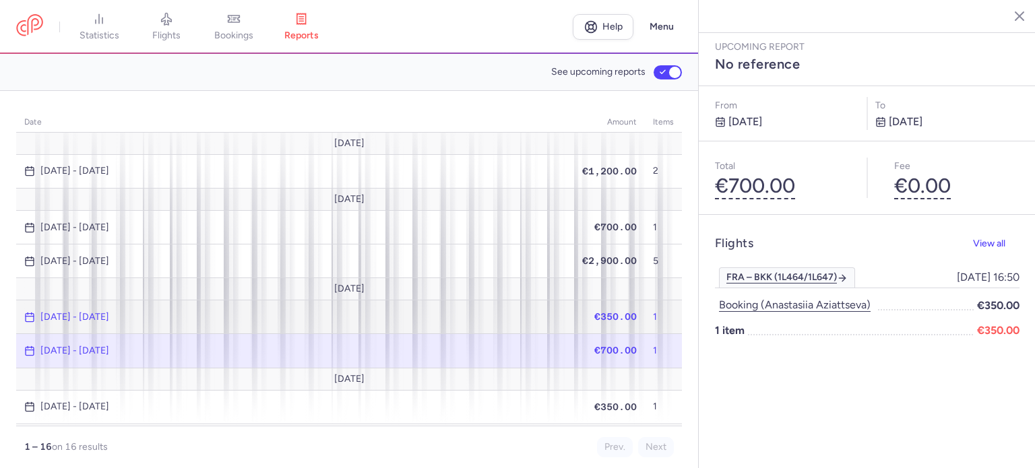
click at [469, 324] on td "[DATE] - [DATE]" at bounding box center [292, 317] width 552 height 34
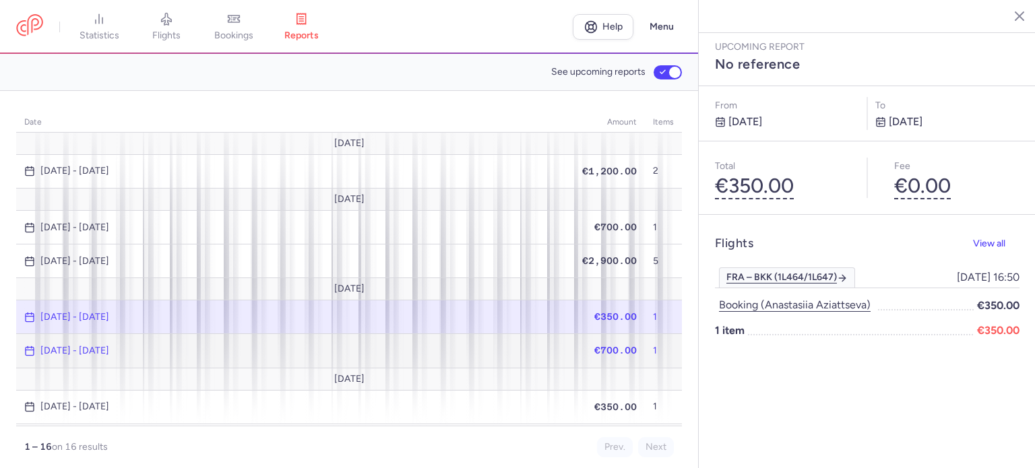
click at [467, 351] on span "[DATE] - [DATE]" at bounding box center [292, 351] width 536 height 11
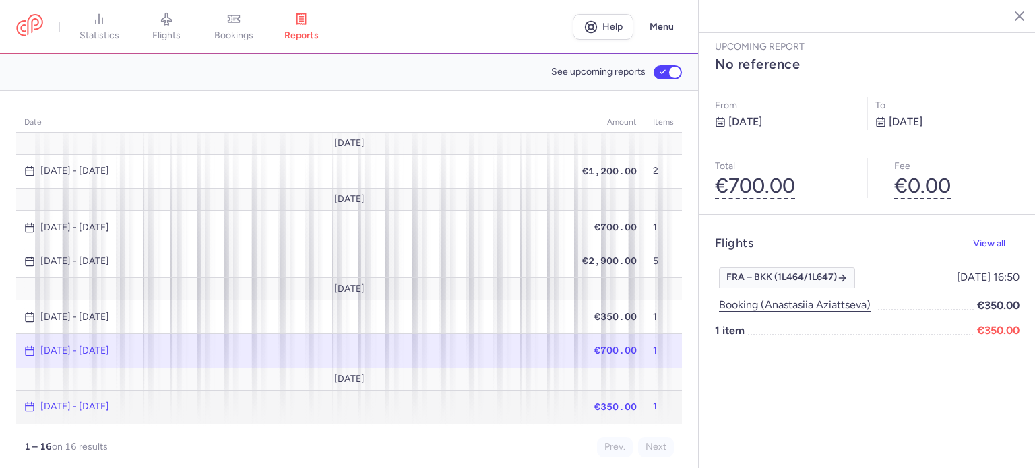
click at [453, 401] on span "[DATE] - [DATE]" at bounding box center [292, 406] width 536 height 11
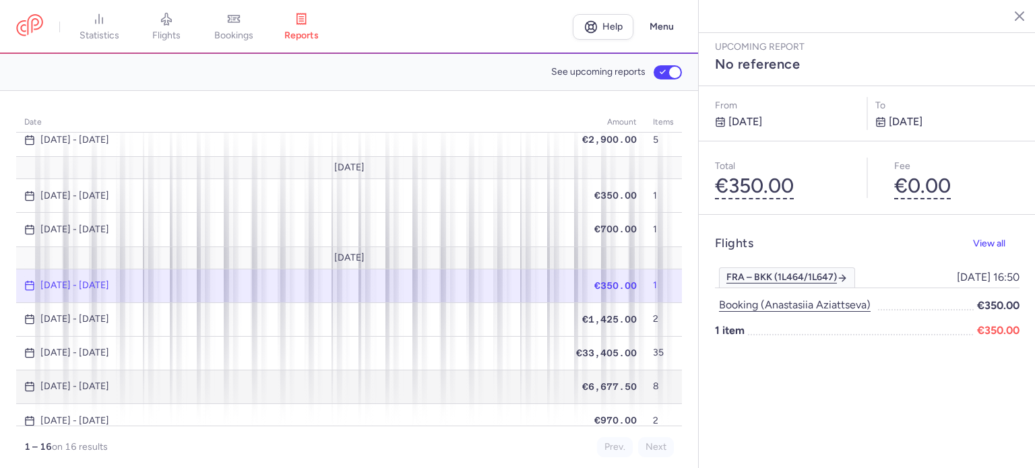
scroll to position [135, 0]
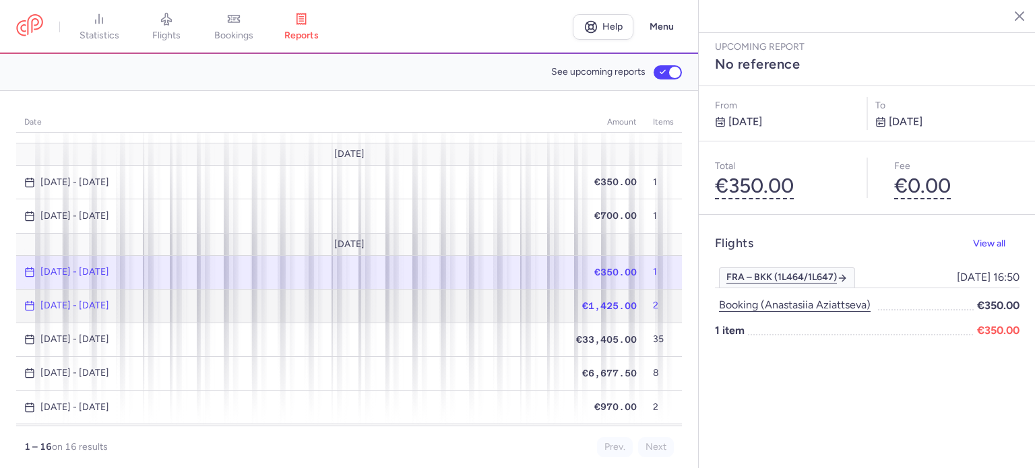
click at [463, 300] on span "[DATE] - [DATE]" at bounding box center [292, 305] width 536 height 11
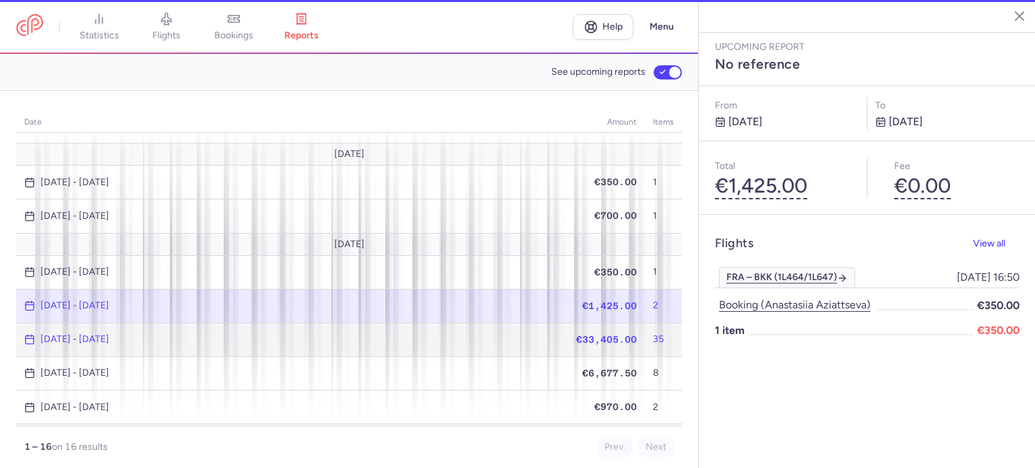
click at [448, 334] on span "[DATE] - [DATE]" at bounding box center [292, 339] width 536 height 11
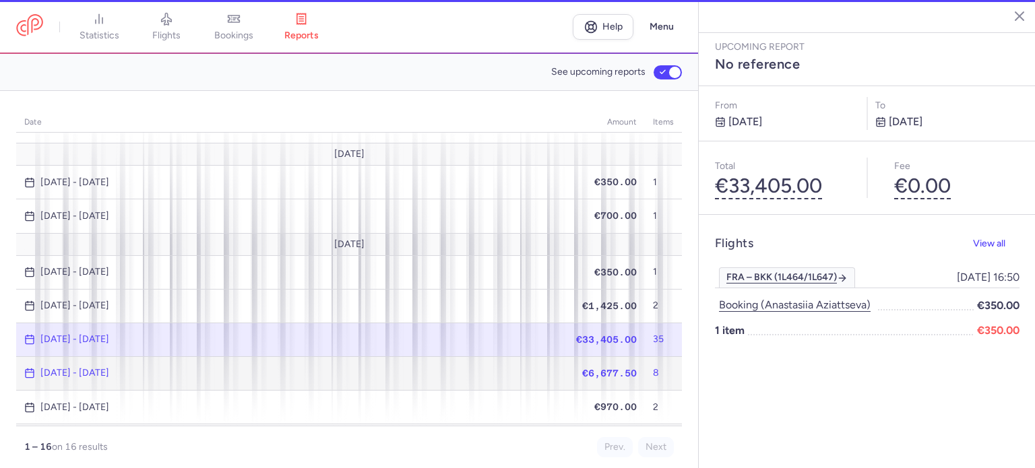
click at [439, 356] on td "[DATE] - [DATE]" at bounding box center [292, 373] width 552 height 34
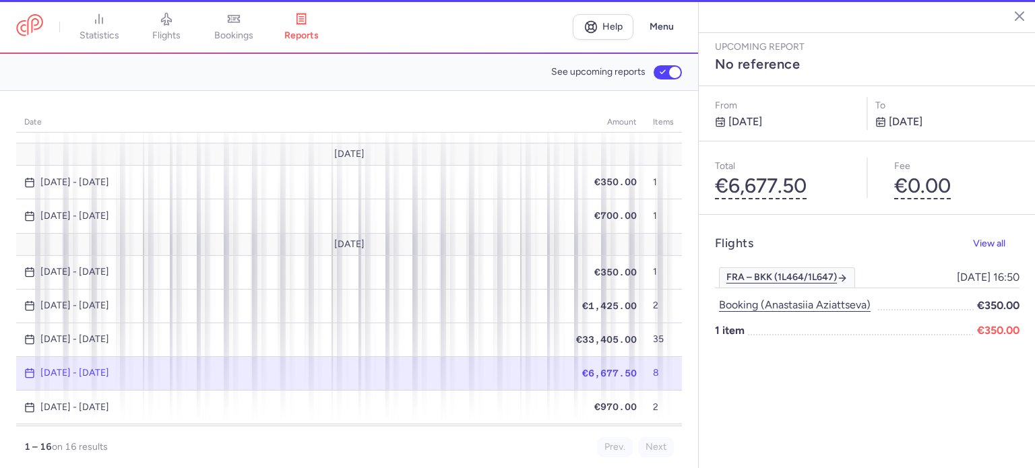
click at [432, 368] on span "[DATE] - [DATE]" at bounding box center [292, 373] width 536 height 11
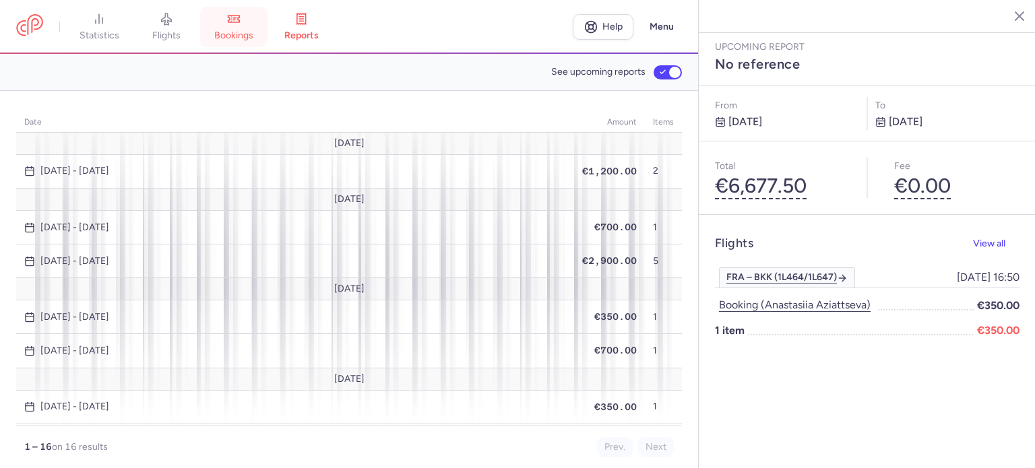
click at [249, 40] on span "bookings" at bounding box center [233, 36] width 39 height 12
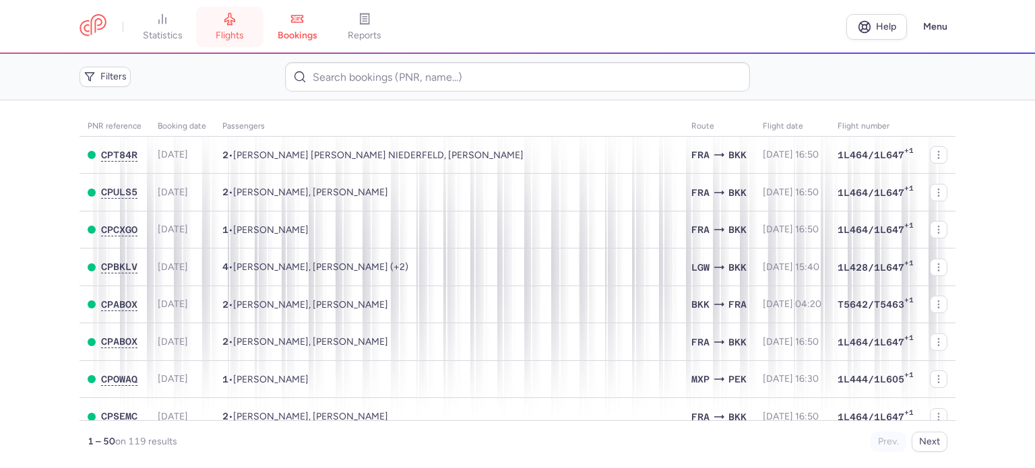
click at [236, 30] on span "flights" at bounding box center [230, 36] width 28 height 12
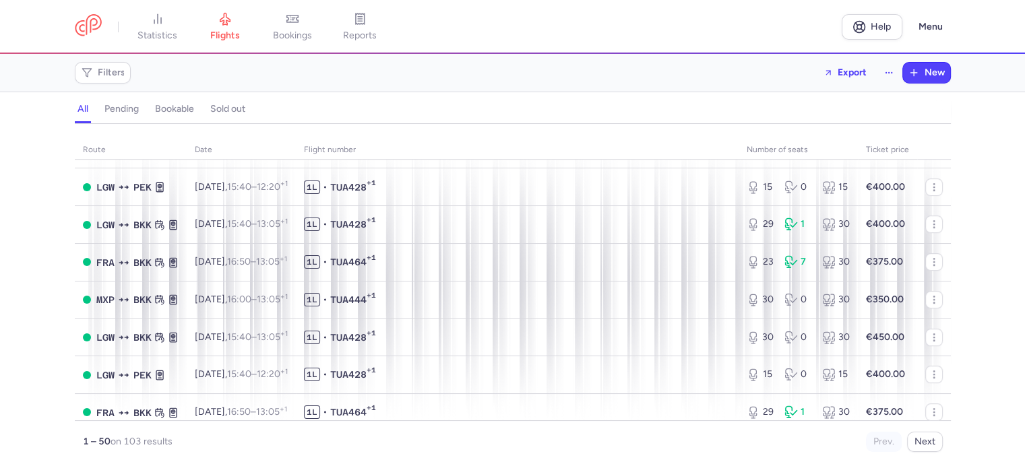
scroll to position [539, 0]
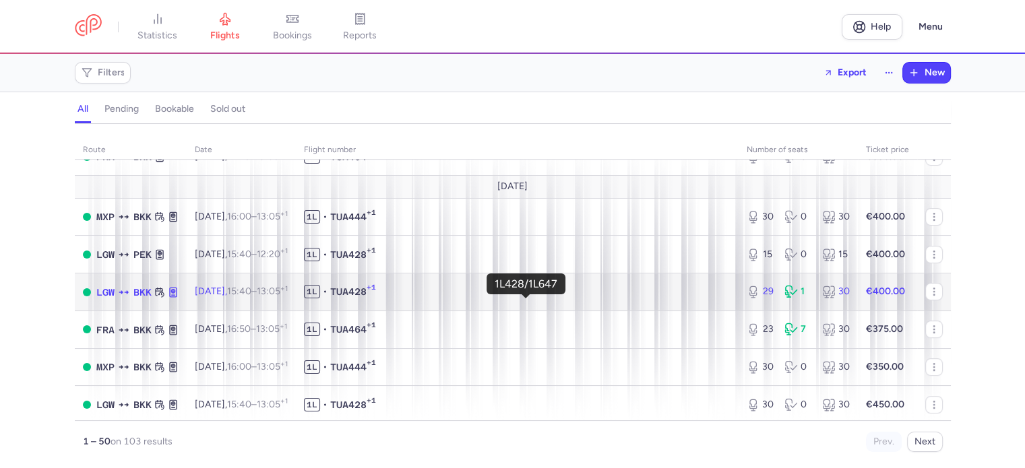
click at [419, 298] on span "1L • TUA428 +1" at bounding box center [517, 291] width 426 height 13
select select "days"
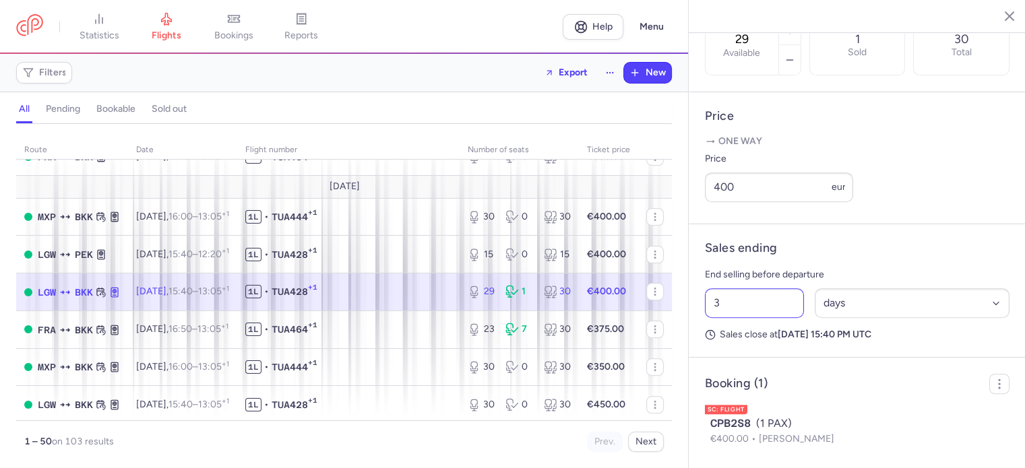
scroll to position [495, 0]
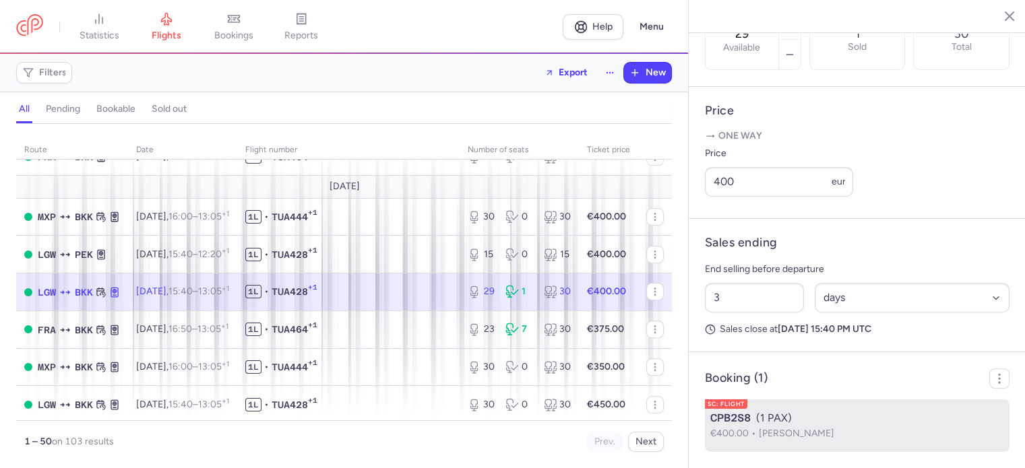
click at [802, 430] on span "[PERSON_NAME]" at bounding box center [795, 433] width 75 height 11
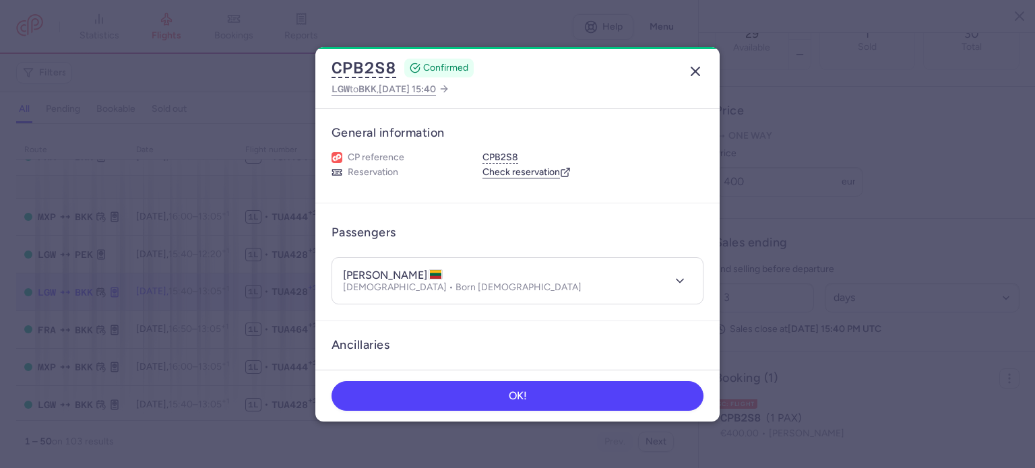
click at [698, 77] on icon "button" at bounding box center [695, 71] width 16 height 16
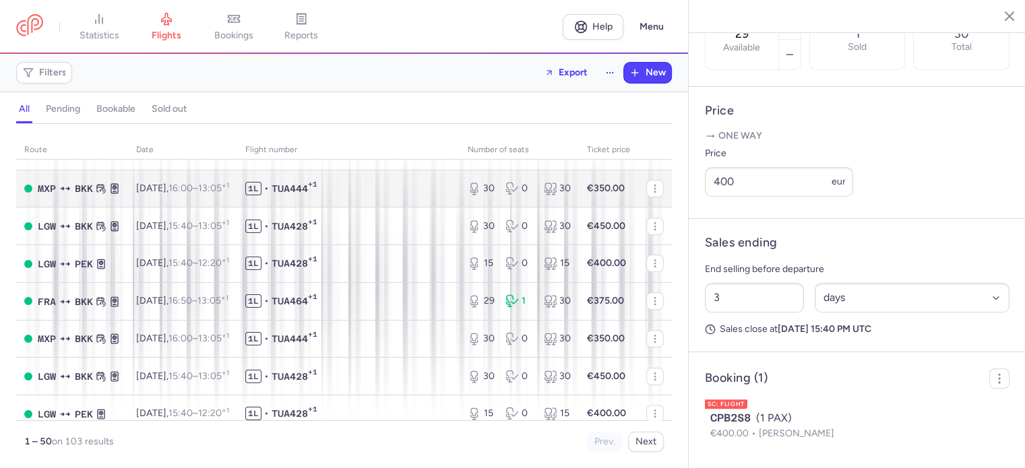
scroll to position [741, 0]
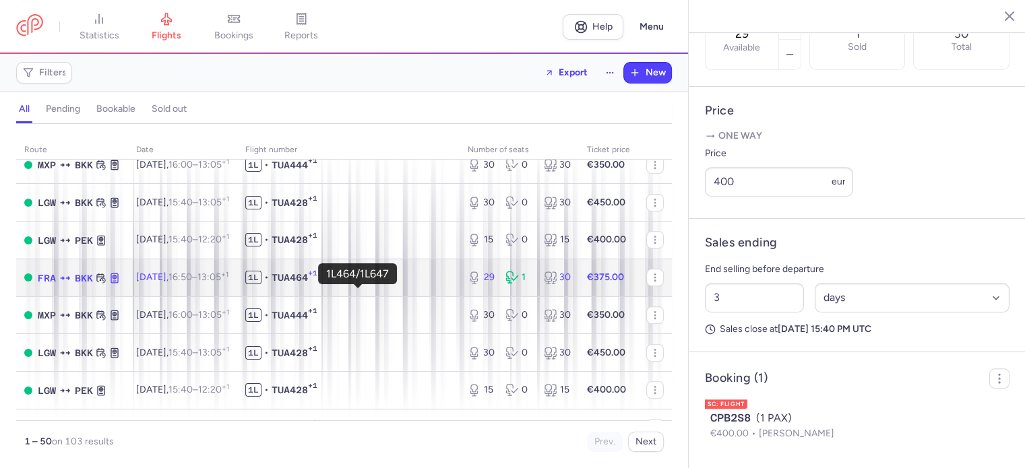
click at [415, 284] on span "1L • TUA464 +1" at bounding box center [348, 277] width 206 height 13
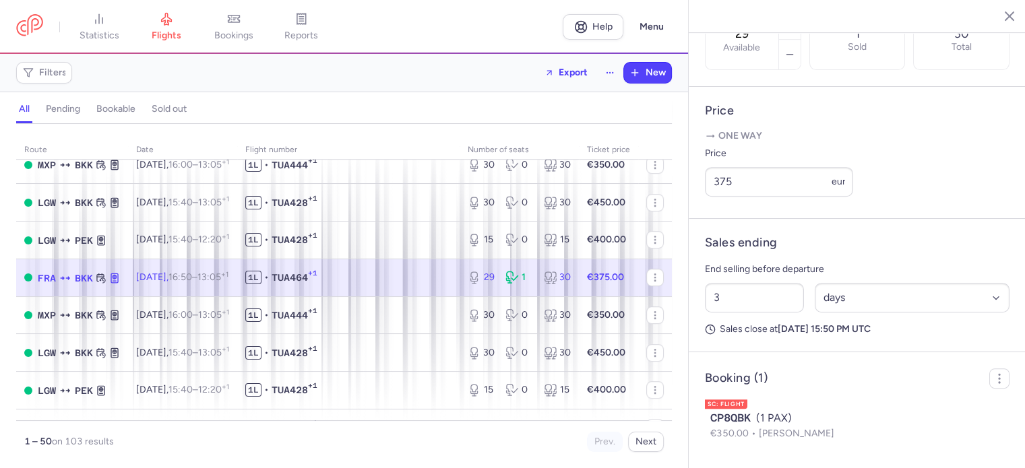
click at [415, 284] on span "1L • TUA464 +1" at bounding box center [348, 277] width 206 height 13
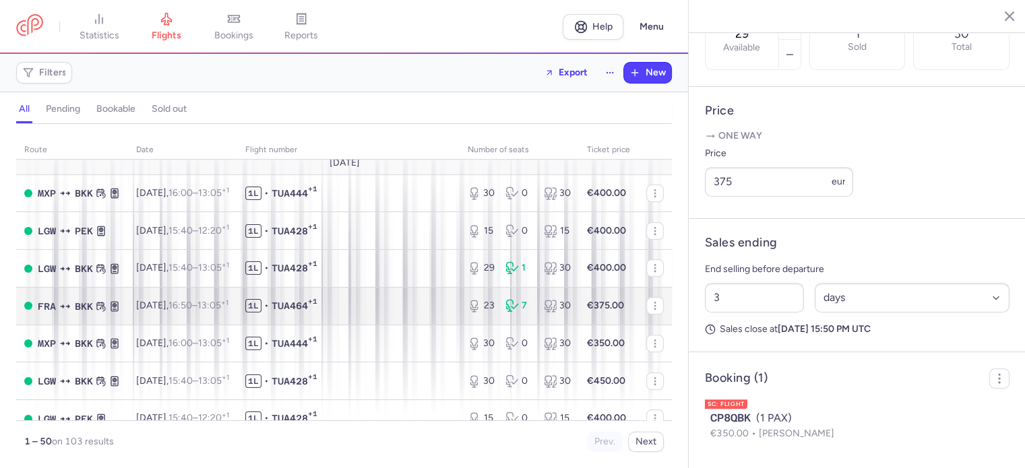
scroll to position [539, 0]
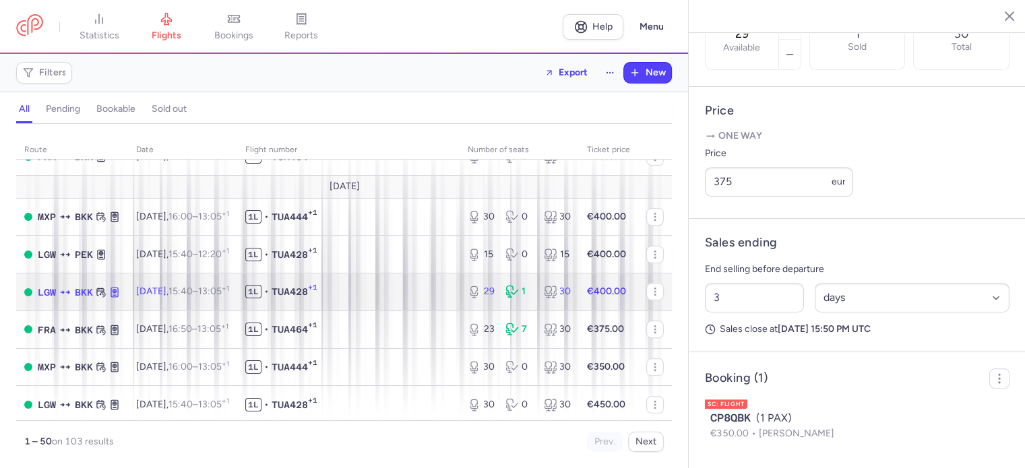
click at [385, 298] on span "1L • TUA428 +1" at bounding box center [348, 291] width 206 height 13
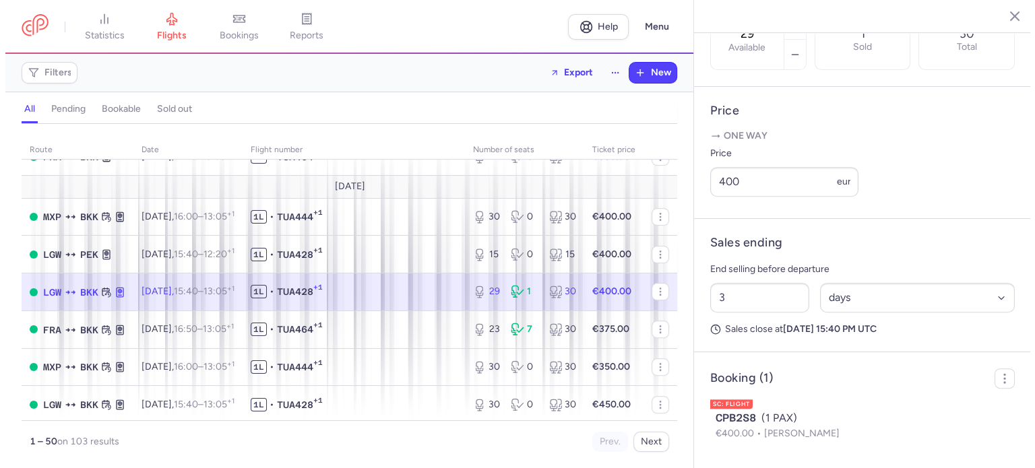
scroll to position [202, 0]
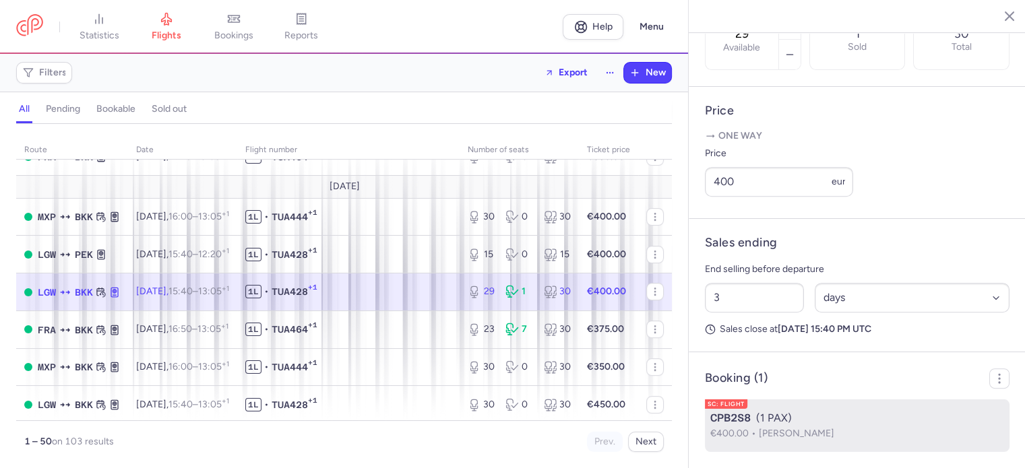
click at [834, 428] on span "[PERSON_NAME]" at bounding box center [795, 433] width 75 height 11
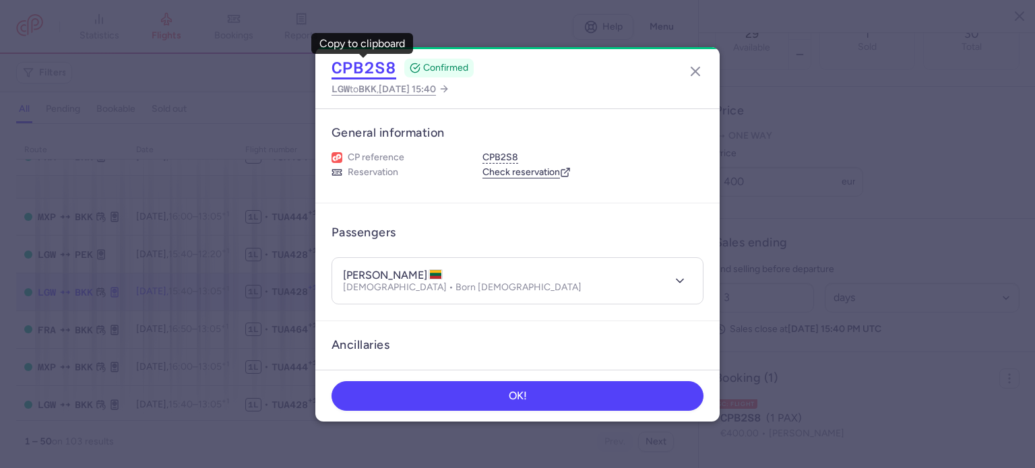
click at [345, 64] on button "CPB2S8" at bounding box center [363, 68] width 65 height 20
